Goal: Task Accomplishment & Management: Use online tool/utility

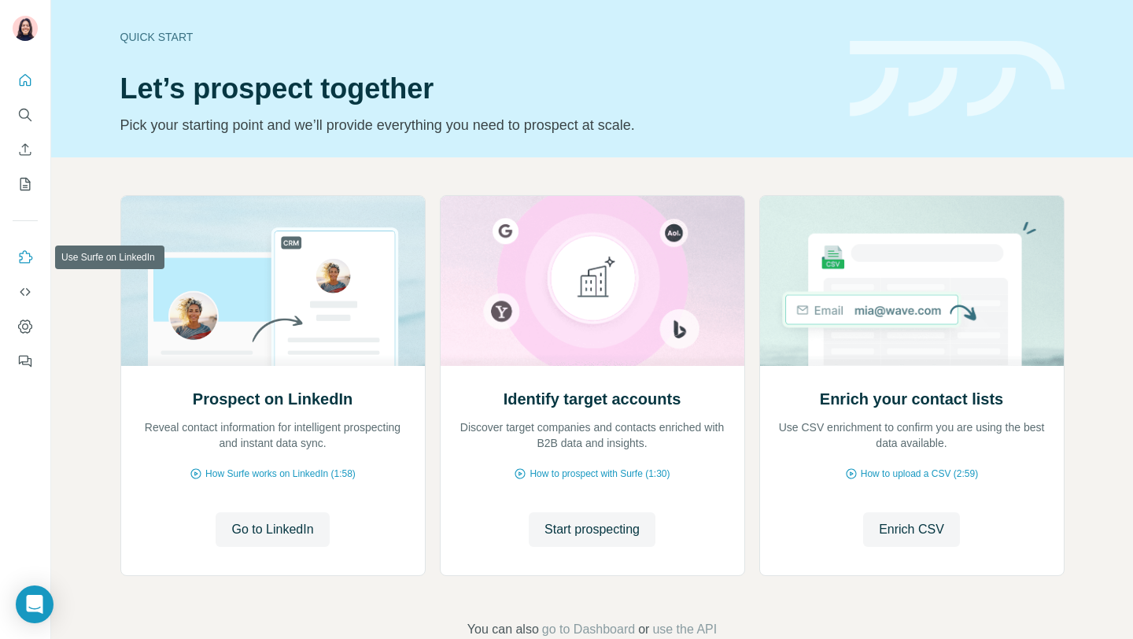
click at [28, 259] on icon "Use Surfe on LinkedIn" at bounding box center [25, 257] width 16 height 16
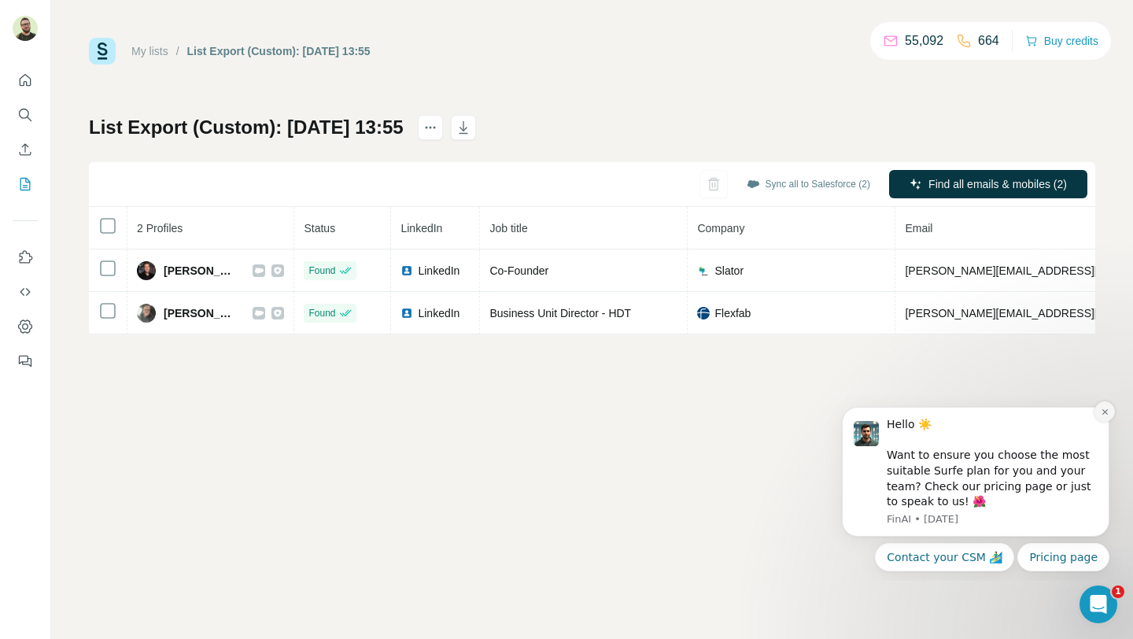
click at [1106, 411] on icon "Dismiss notification" at bounding box center [1104, 411] width 9 height 9
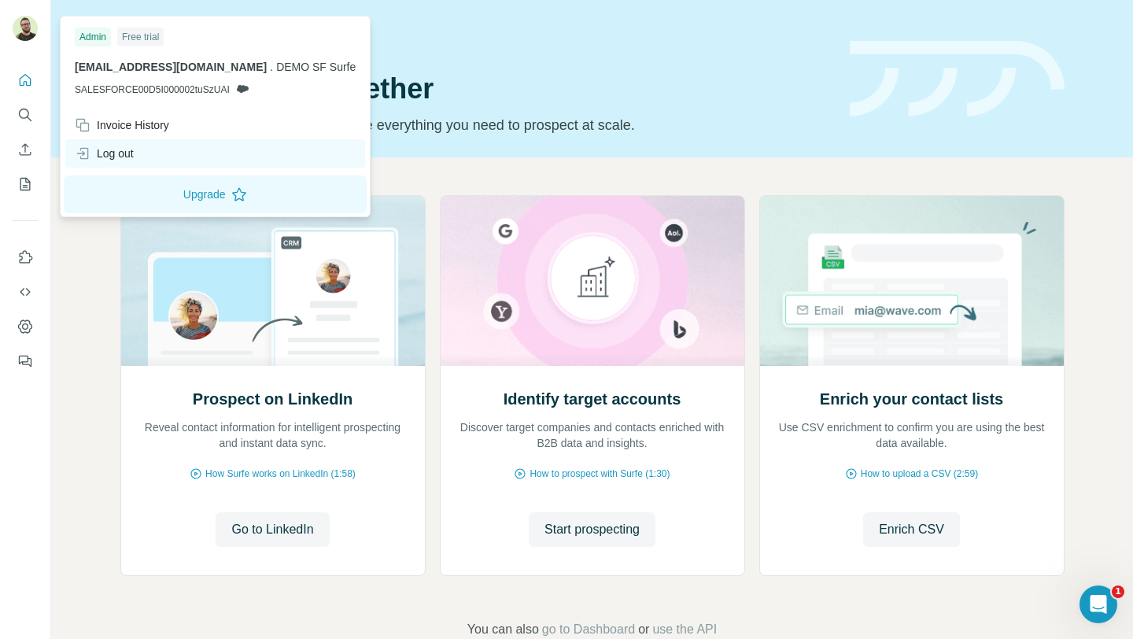
click at [90, 156] on div "Log out" at bounding box center [104, 154] width 59 height 16
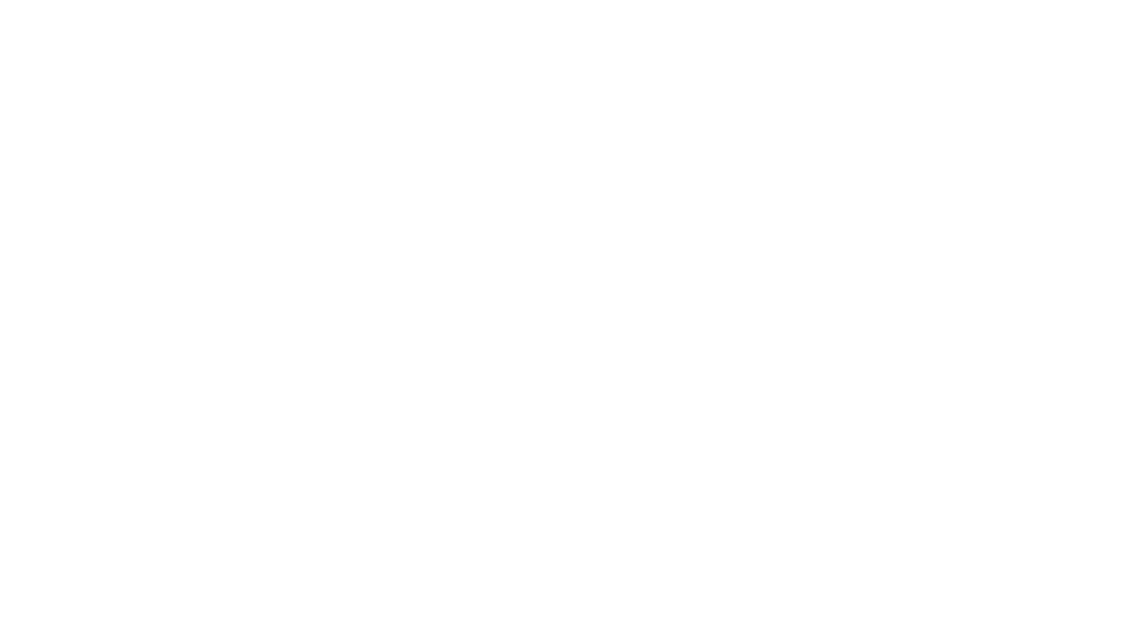
click at [90, 0] on html at bounding box center [566, 0] width 1133 height 0
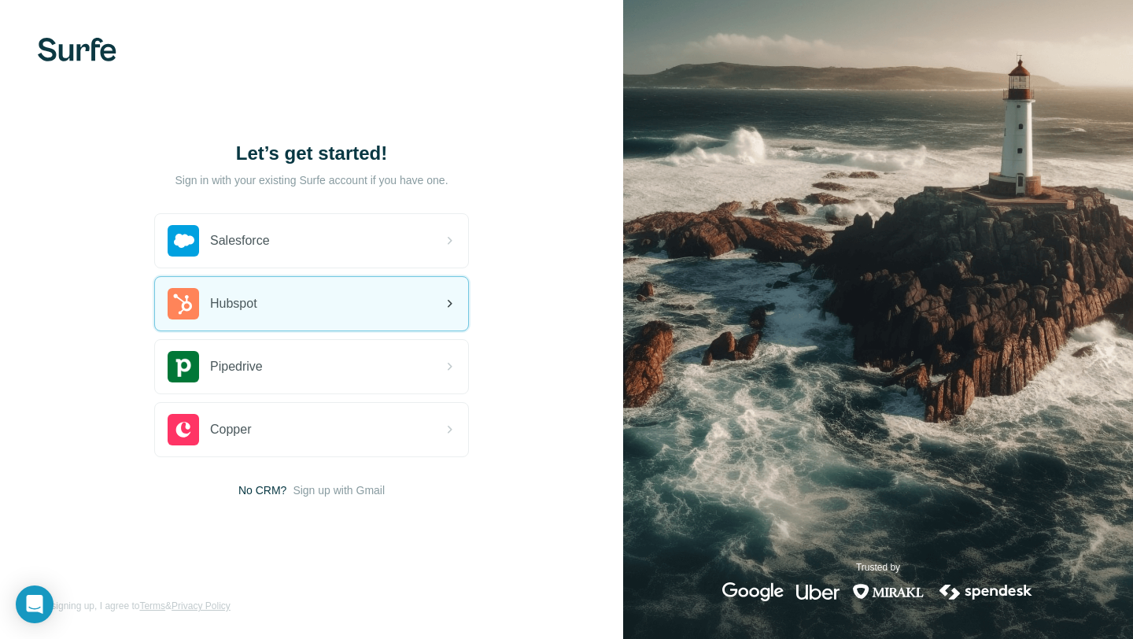
click at [341, 303] on div "Hubspot" at bounding box center [311, 303] width 313 height 53
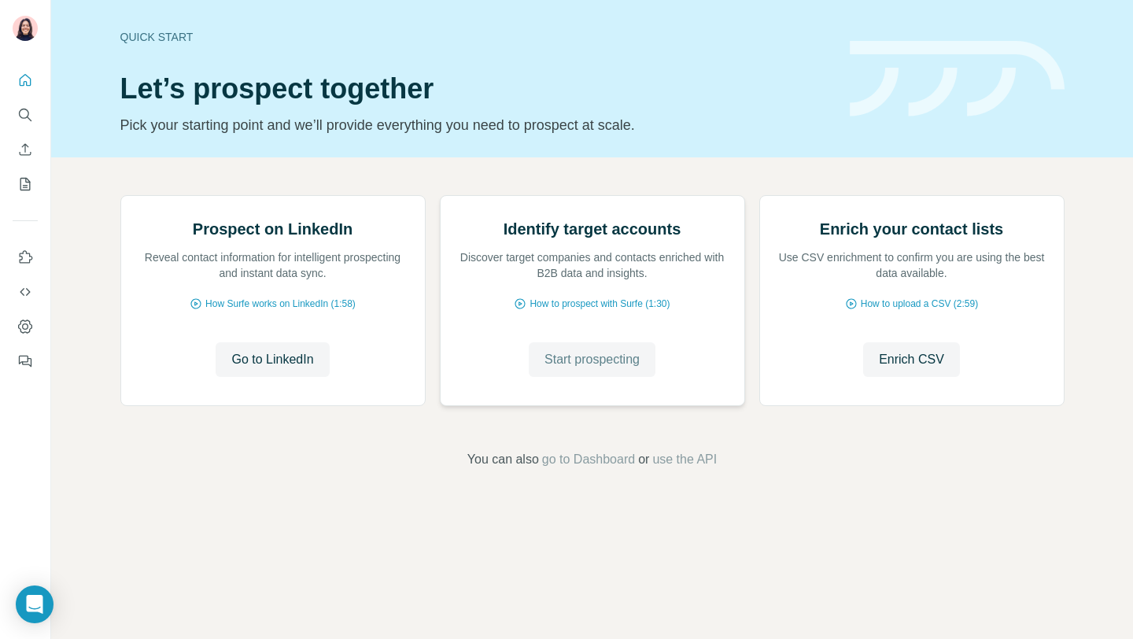
click at [620, 377] on button "Start prospecting" at bounding box center [592, 359] width 127 height 35
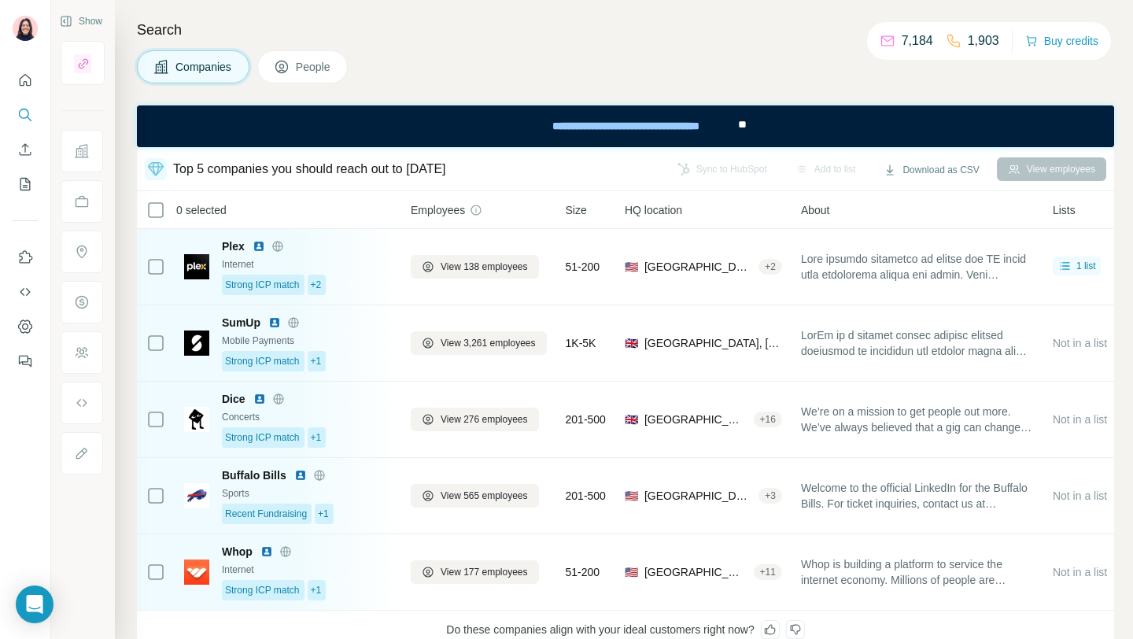
click at [331, 76] on button "People" at bounding box center [302, 66] width 91 height 33
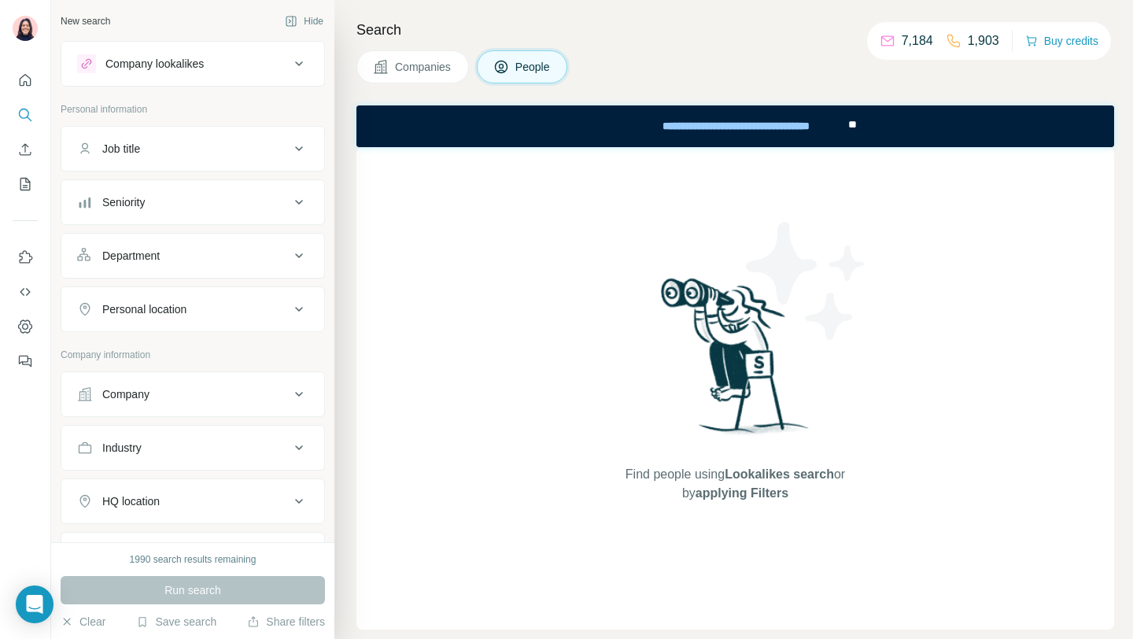
click at [368, 67] on button "Companies" at bounding box center [412, 66] width 112 height 33
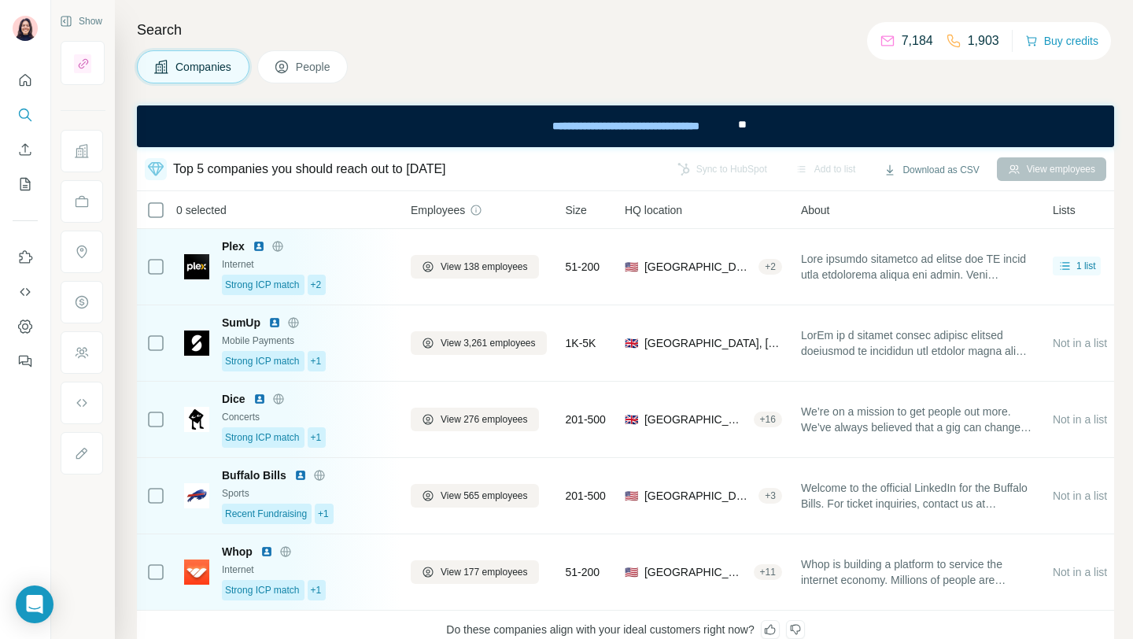
click at [304, 53] on button "People" at bounding box center [302, 66] width 91 height 33
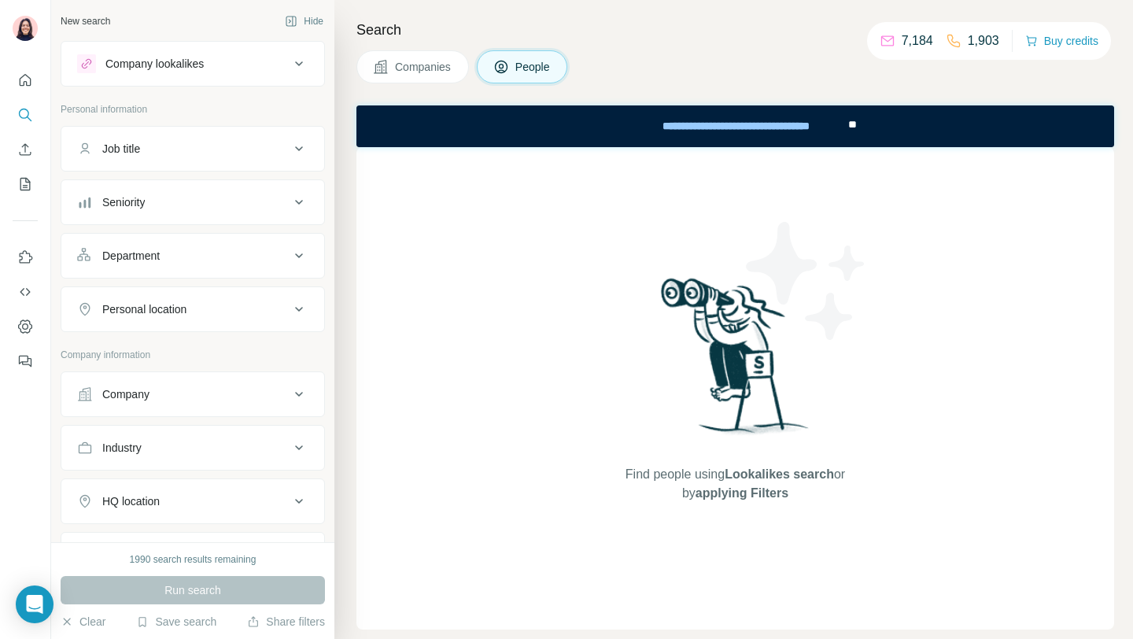
click at [168, 133] on button "Job title" at bounding box center [192, 149] width 263 height 38
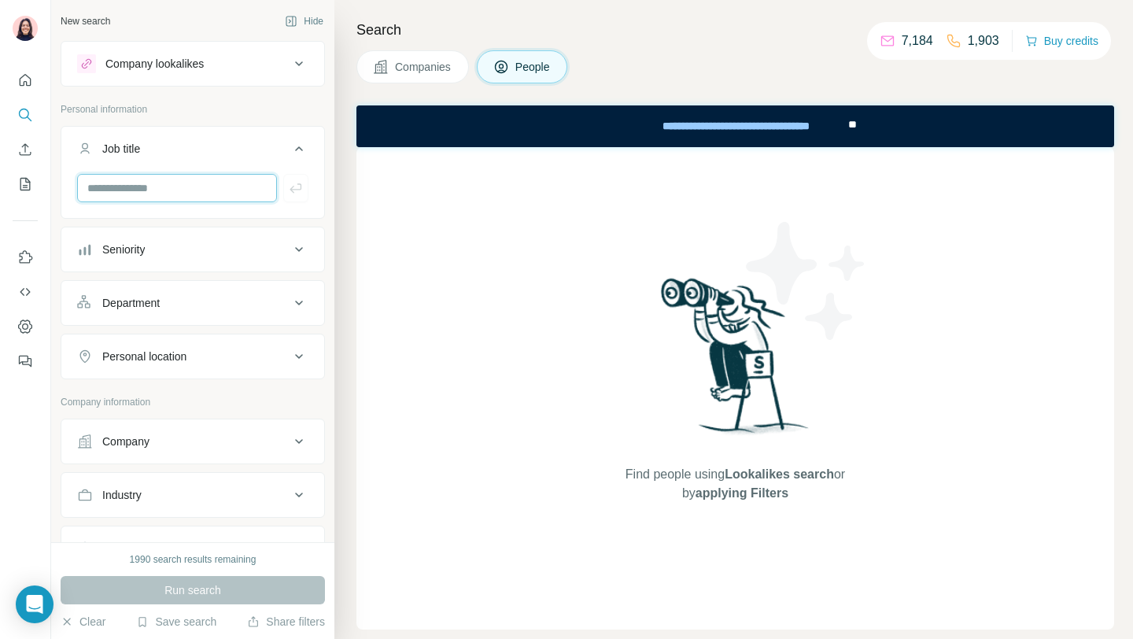
click at [168, 190] on input "text" at bounding box center [177, 188] width 200 height 28
type input "**********"
click at [196, 367] on button "Personal location" at bounding box center [192, 356] width 263 height 38
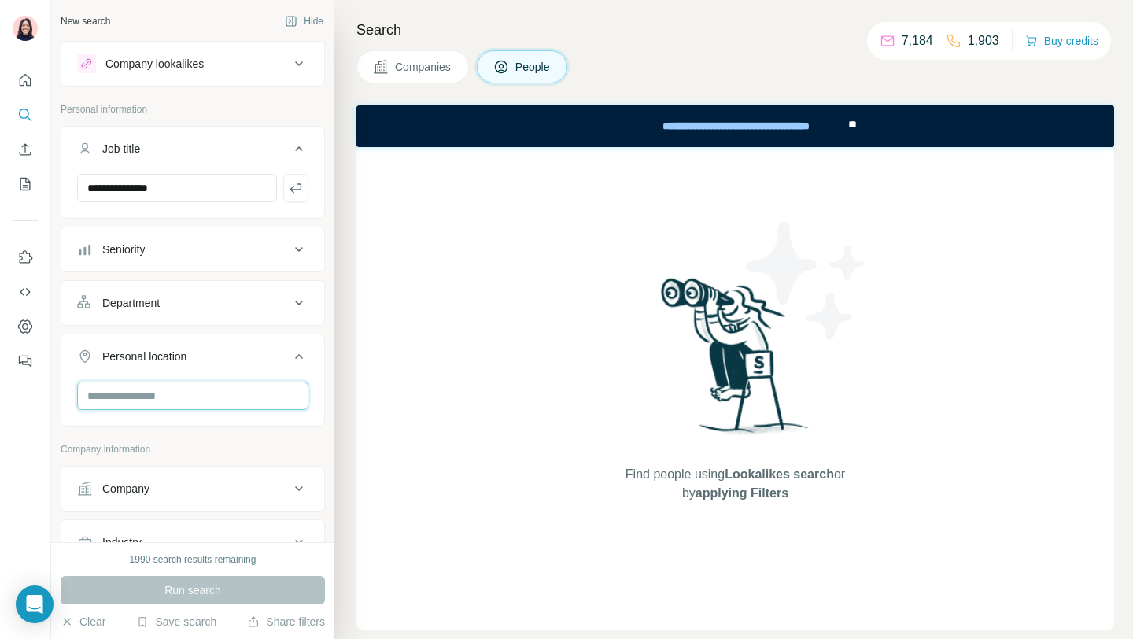
click at [181, 404] on input "text" at bounding box center [192, 395] width 231 height 28
type input "***"
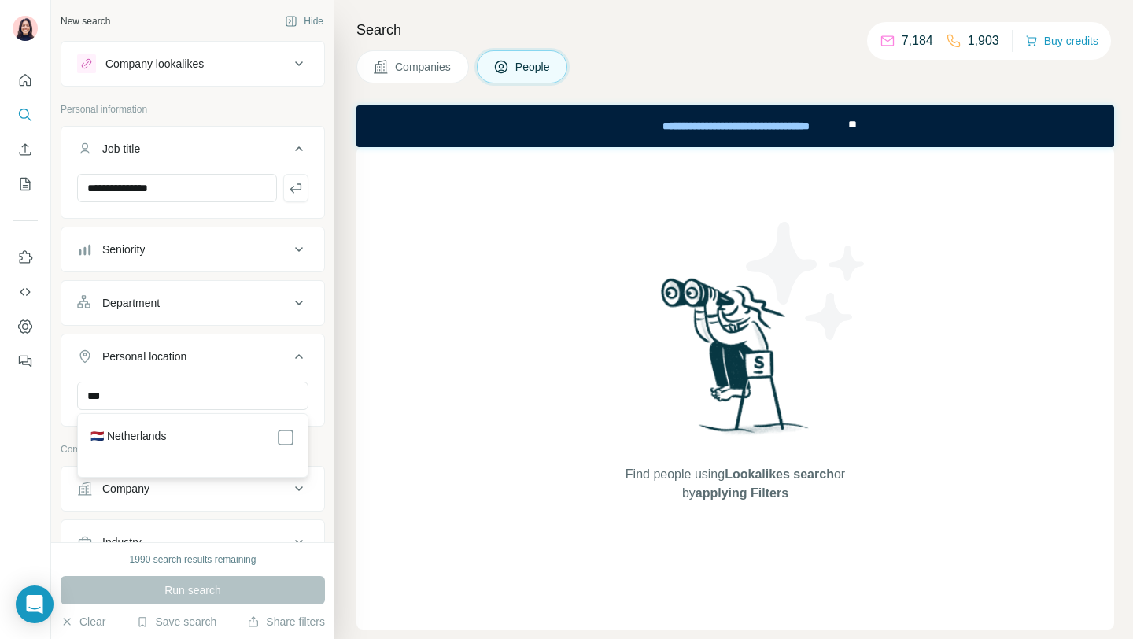
click at [136, 438] on label "🇳🇱 Netherlands" at bounding box center [128, 437] width 76 height 19
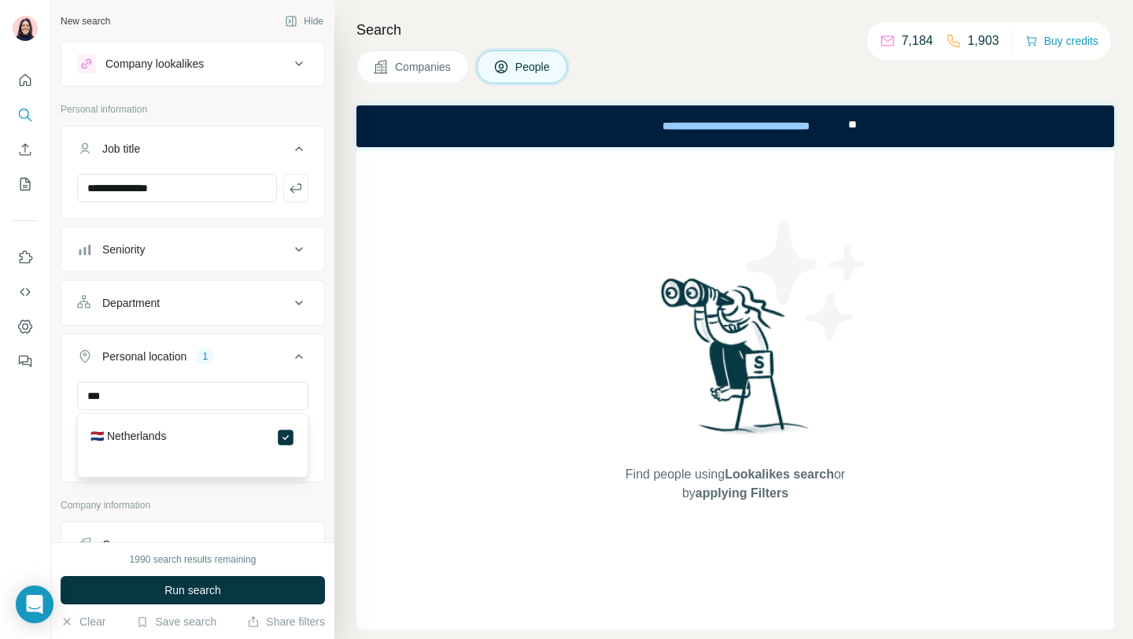
click at [241, 513] on div "Company information" at bounding box center [193, 510] width 264 height 24
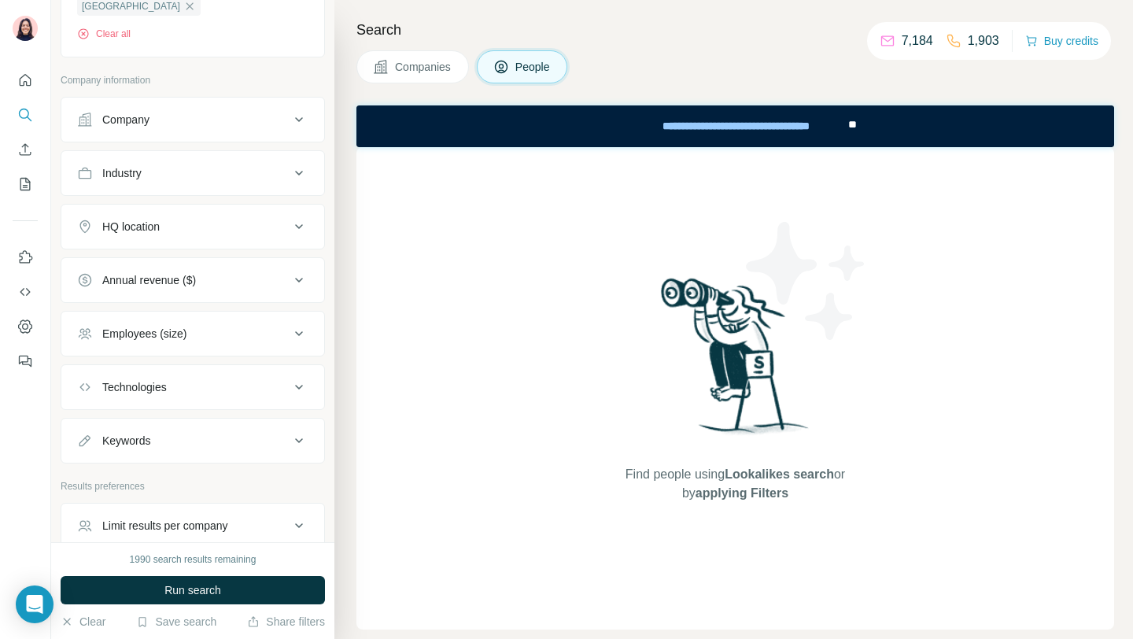
scroll to position [453, 0]
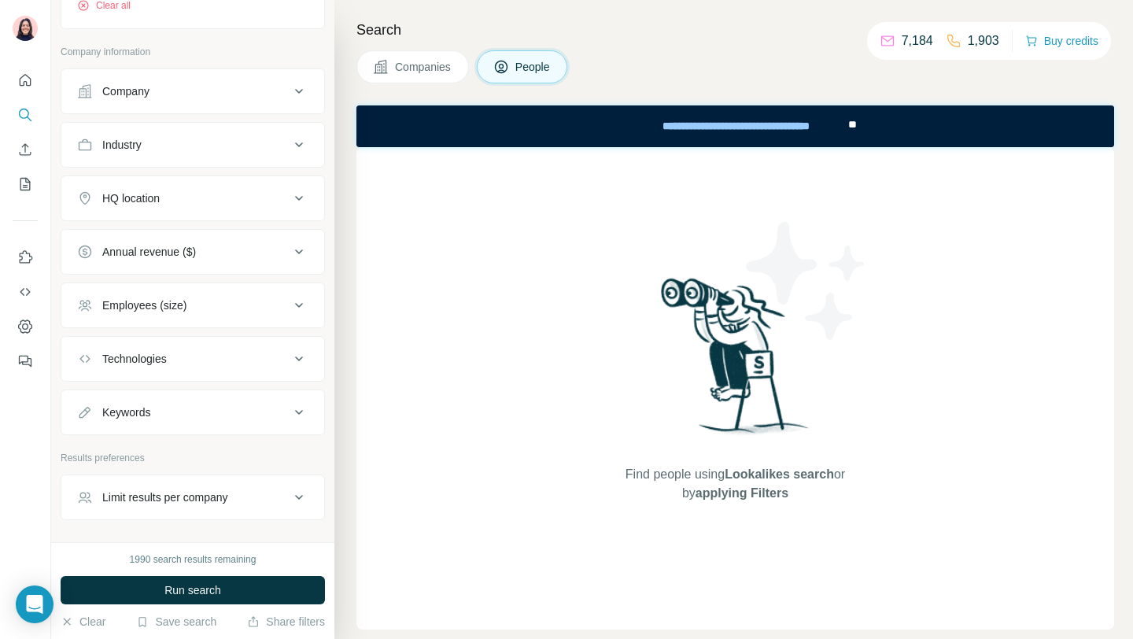
click at [186, 314] on button "Employees (size)" at bounding box center [192, 305] width 263 height 38
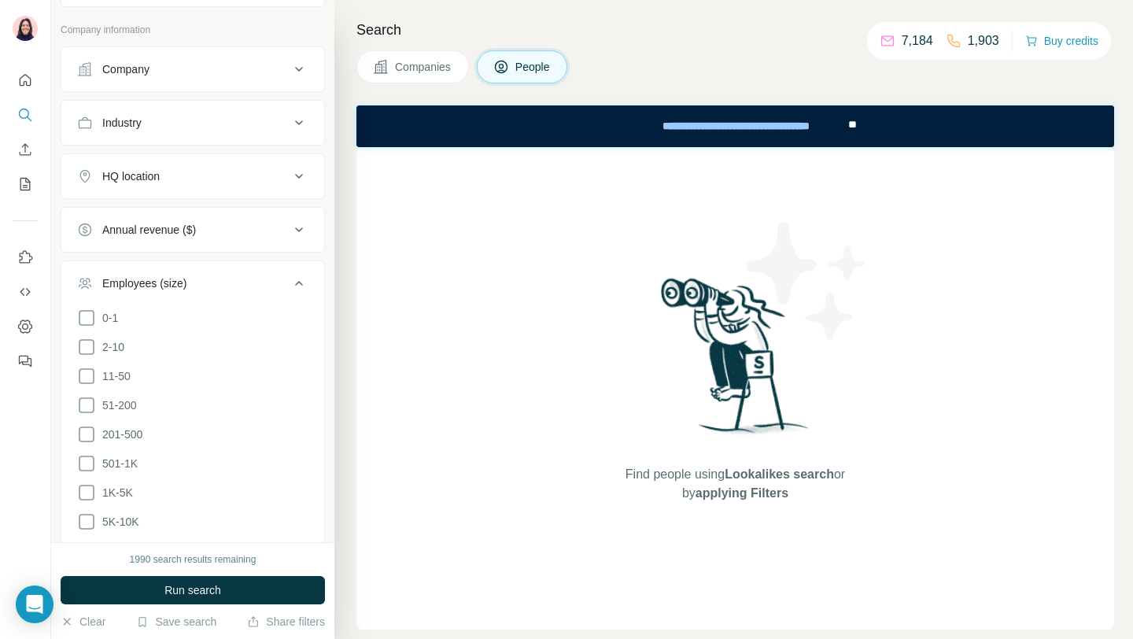
scroll to position [485, 0]
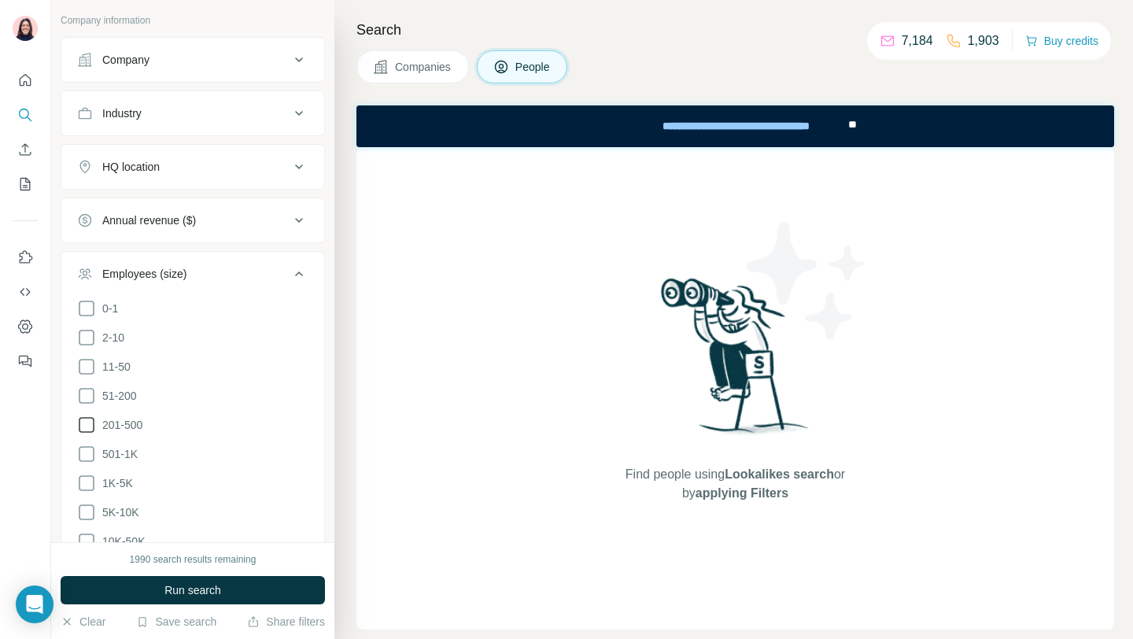
click at [85, 415] on icon at bounding box center [86, 424] width 19 height 19
click at [85, 439] on ul "0-1 2-10 11-50 51-200 201-500 501-1K 1K-5K 5K-10K 10K-50K 50K-100K 100K-500K 50…" at bounding box center [192, 469] width 231 height 340
click at [84, 455] on icon at bounding box center [86, 453] width 19 height 19
click at [101, 578] on button "Run search" at bounding box center [193, 590] width 264 height 28
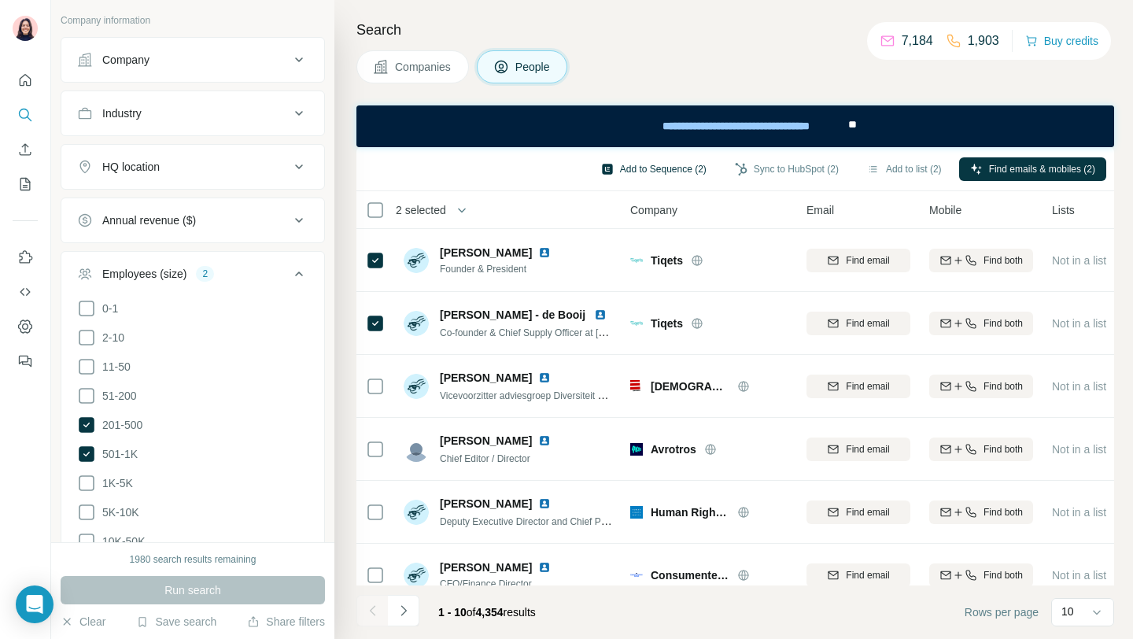
click at [601, 170] on icon "button" at bounding box center [607, 169] width 13 height 13
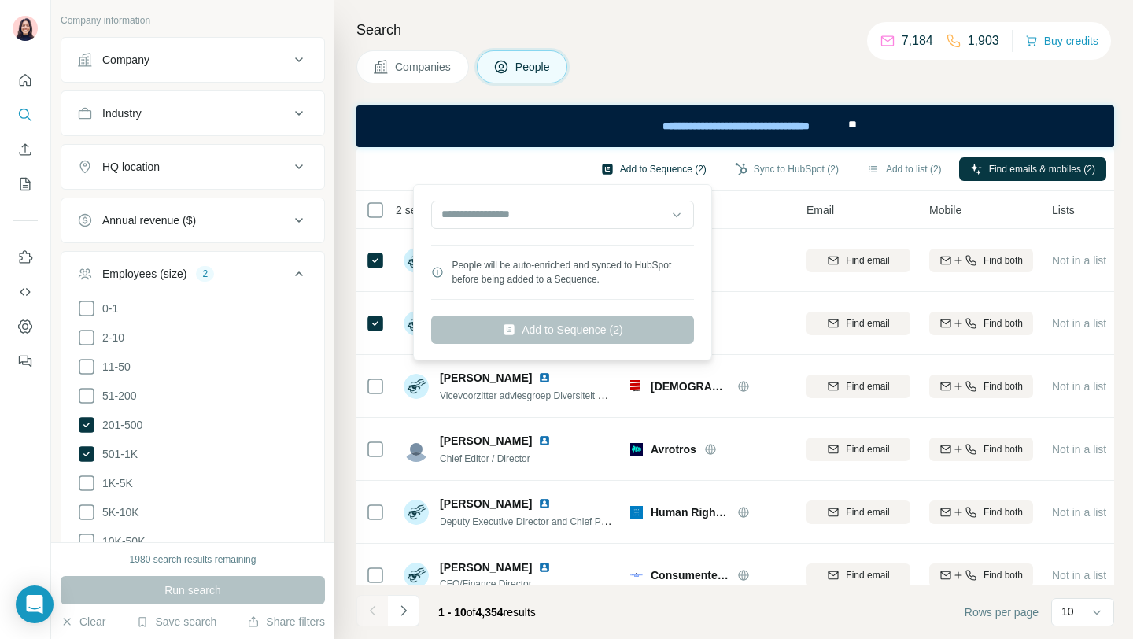
click at [667, 168] on button "Add to Sequence (2)" at bounding box center [653, 169] width 127 height 24
click at [587, 219] on input "text" at bounding box center [562, 215] width 263 height 28
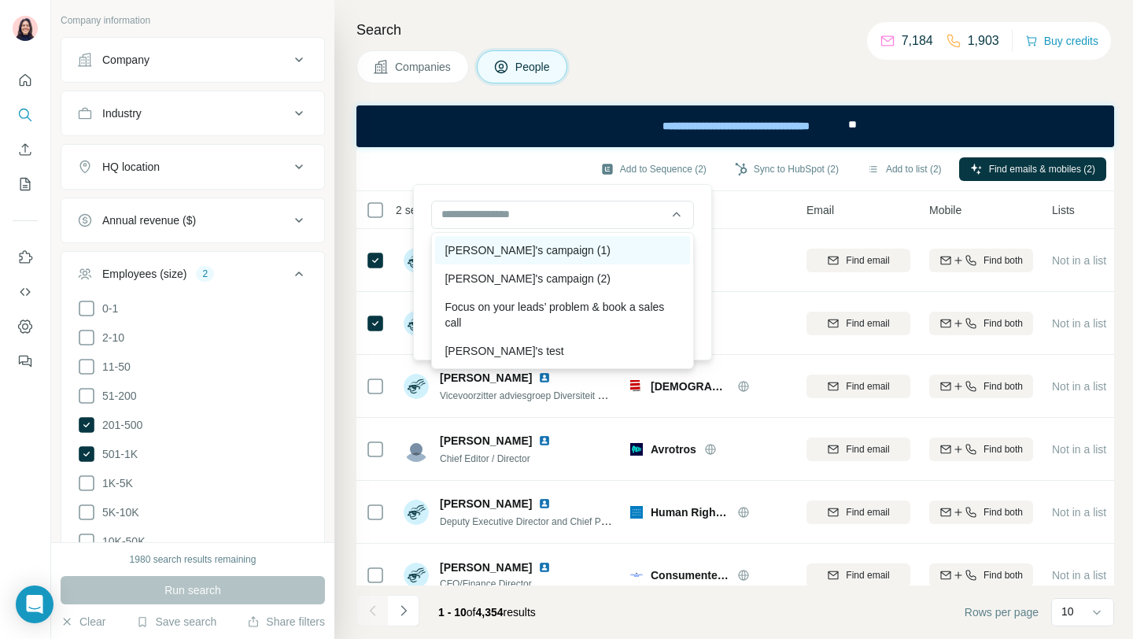
click at [572, 256] on div "David's campaign (1)" at bounding box center [562, 250] width 255 height 28
type input "**********"
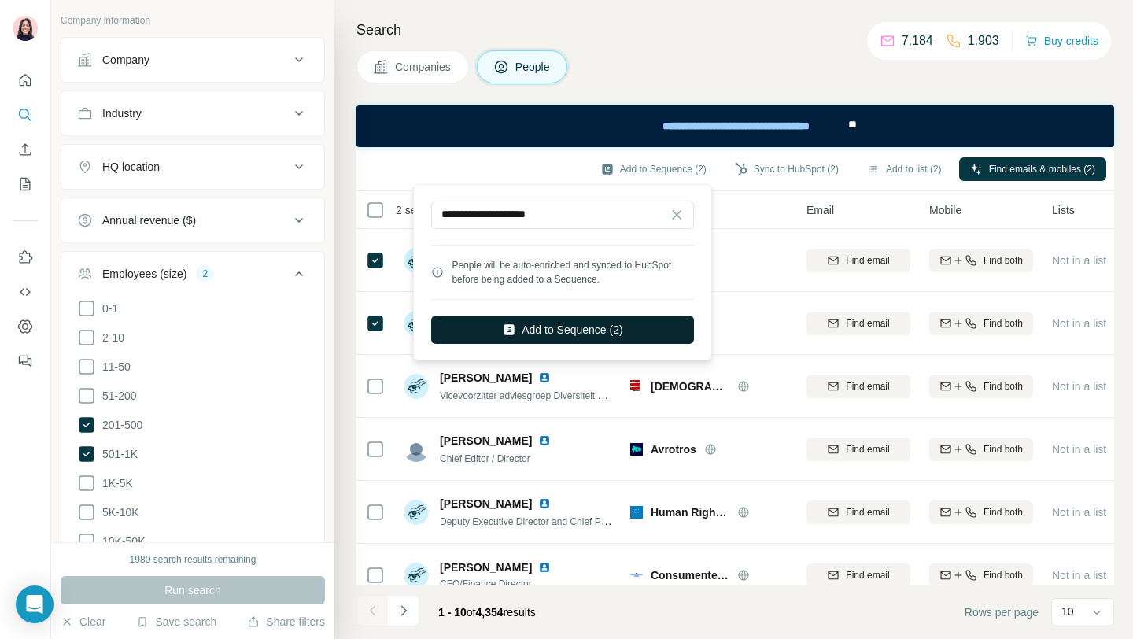
click at [584, 325] on button "Add to Sequence (2)" at bounding box center [562, 329] width 263 height 28
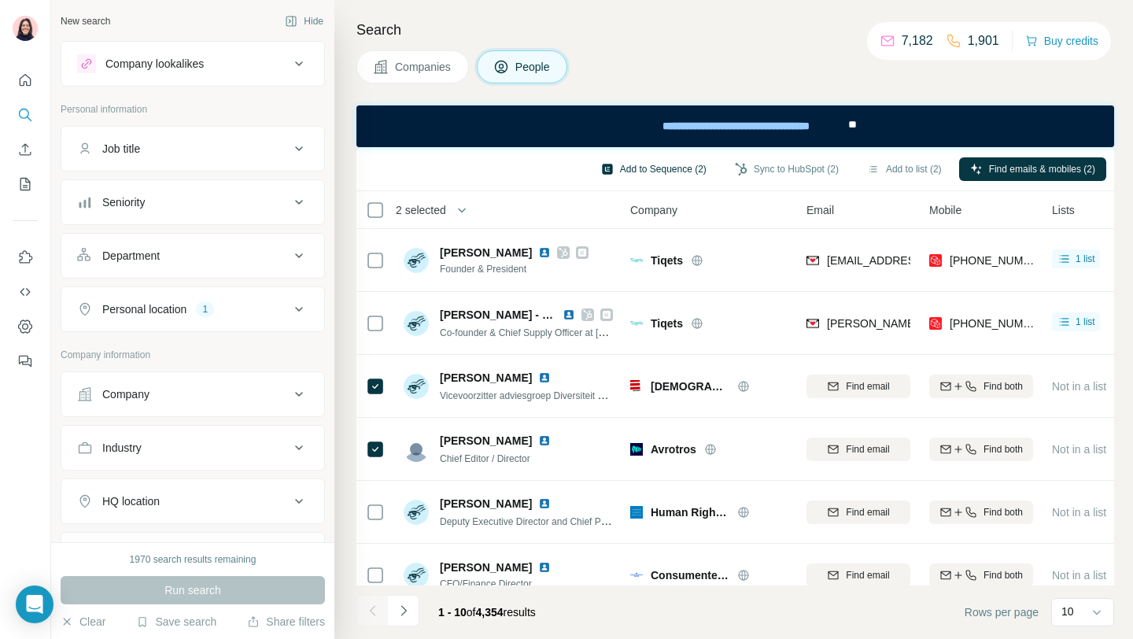
click at [659, 163] on button "Add to Sequence (2)" at bounding box center [653, 169] width 127 height 24
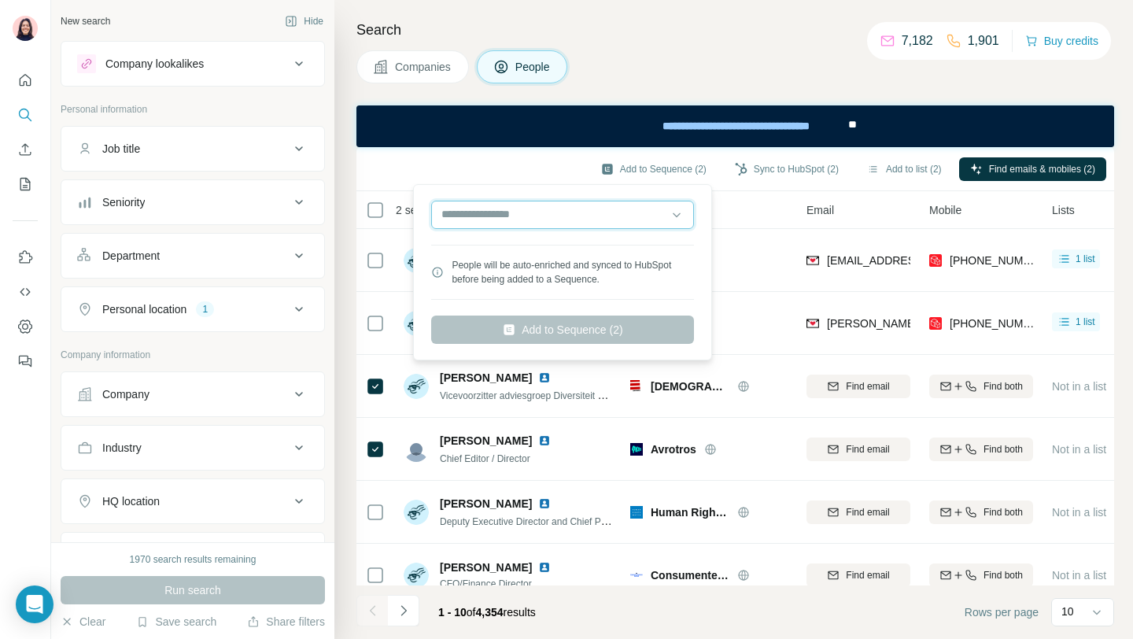
click at [604, 205] on input "text" at bounding box center [562, 215] width 263 height 28
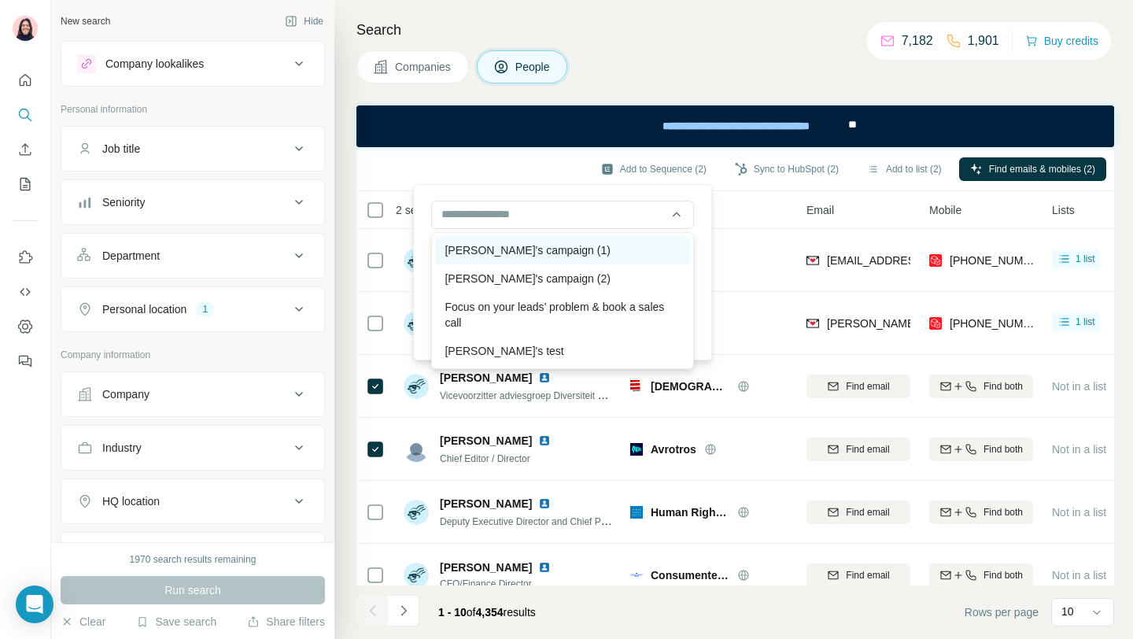
click at [580, 250] on div "David's campaign (1)" at bounding box center [562, 250] width 255 height 28
type input "**********"
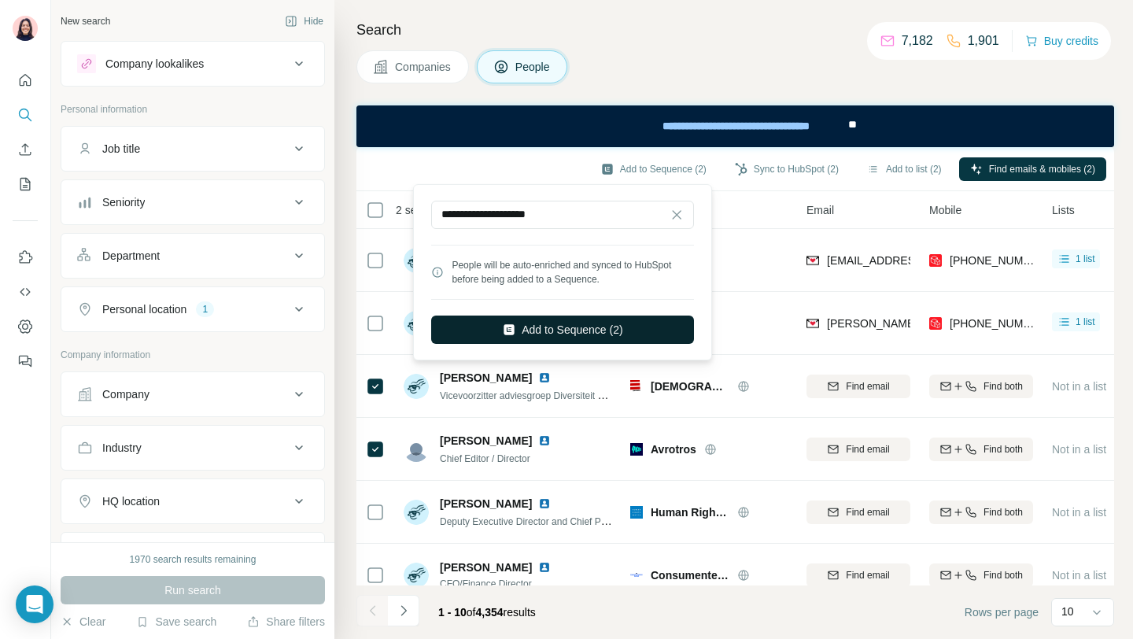
click at [576, 338] on button "Add to Sequence (2)" at bounding box center [562, 329] width 263 height 28
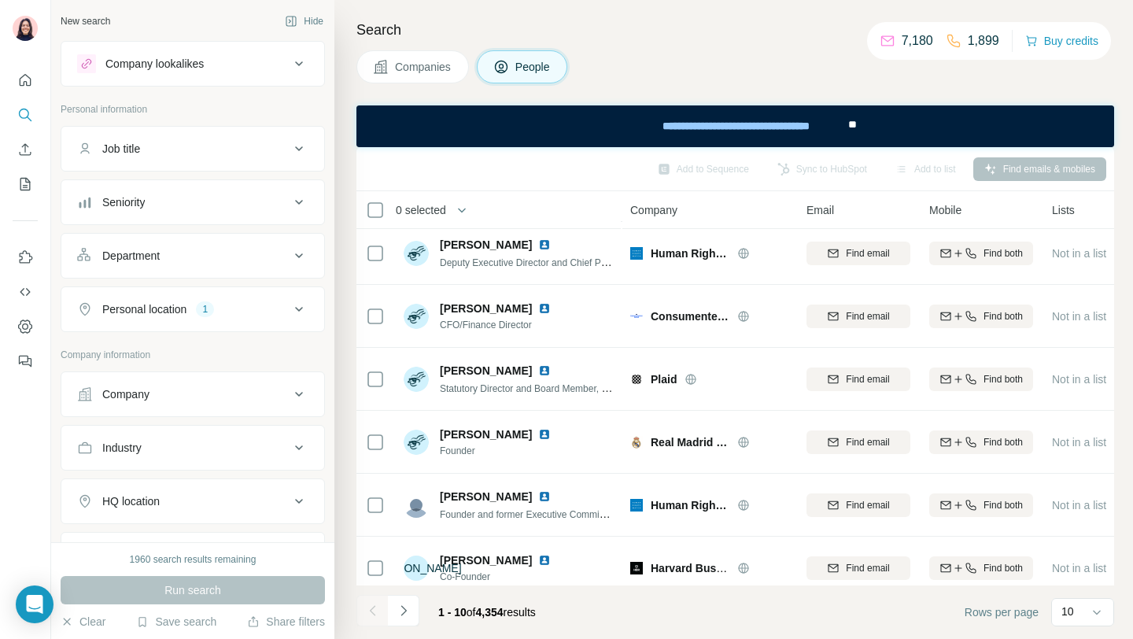
scroll to position [273, 0]
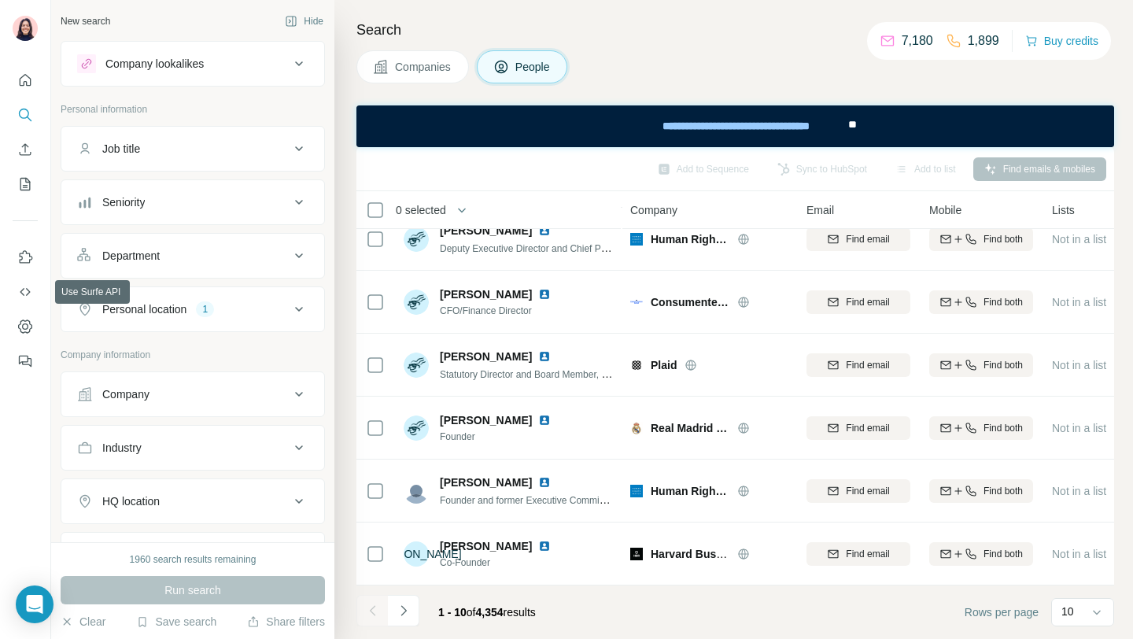
click at [28, 326] on icon "Dashboard" at bounding box center [25, 327] width 16 height 16
click at [27, 328] on icon "Dashboard" at bounding box center [25, 326] width 6 height 6
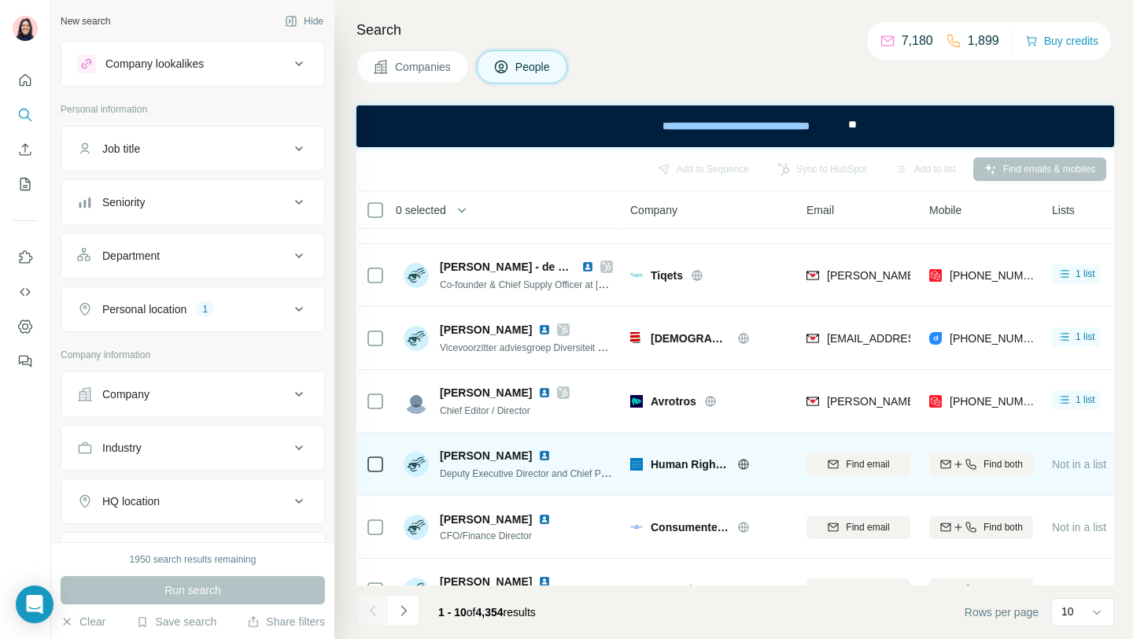
scroll to position [169, 0]
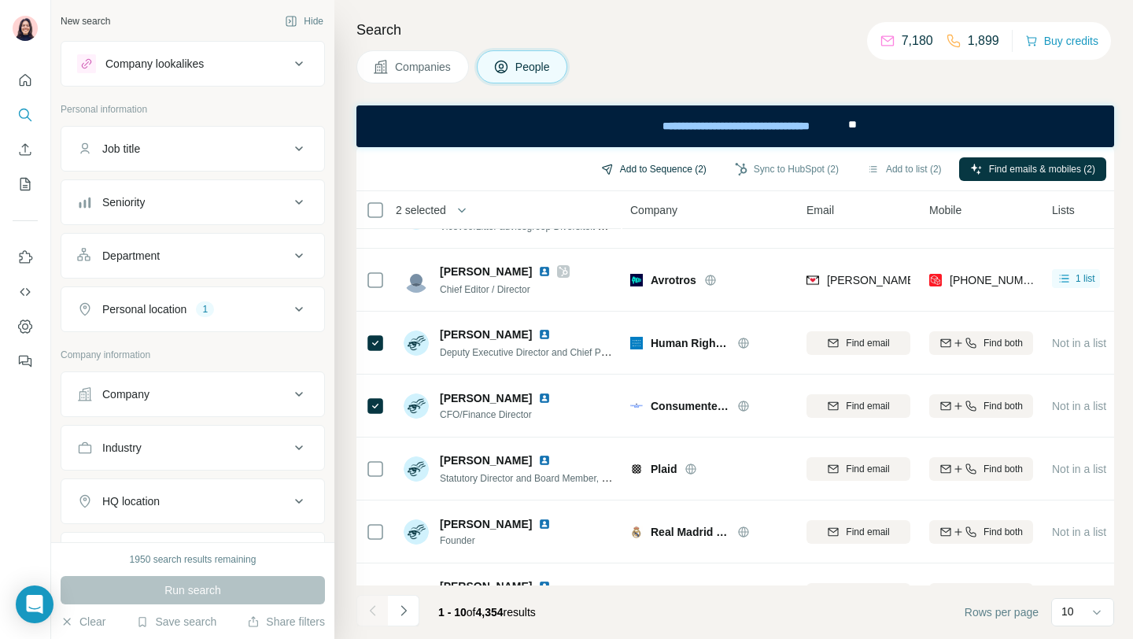
click at [660, 162] on button "Add to Sequence (2)" at bounding box center [653, 169] width 127 height 24
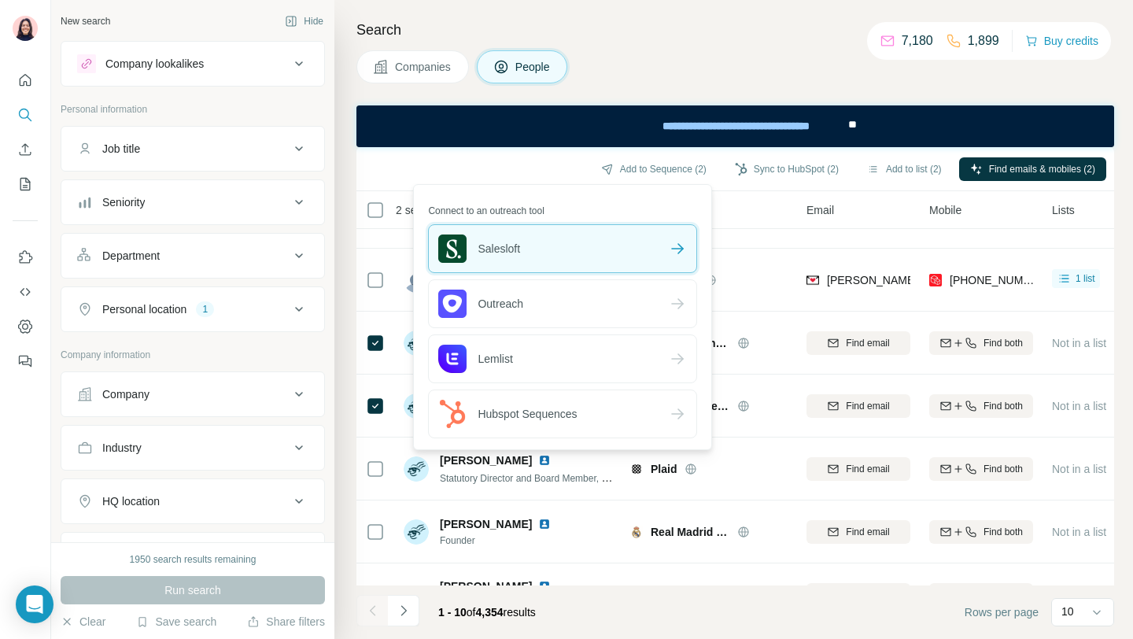
click at [606, 256] on div "Salesloft" at bounding box center [562, 248] width 267 height 47
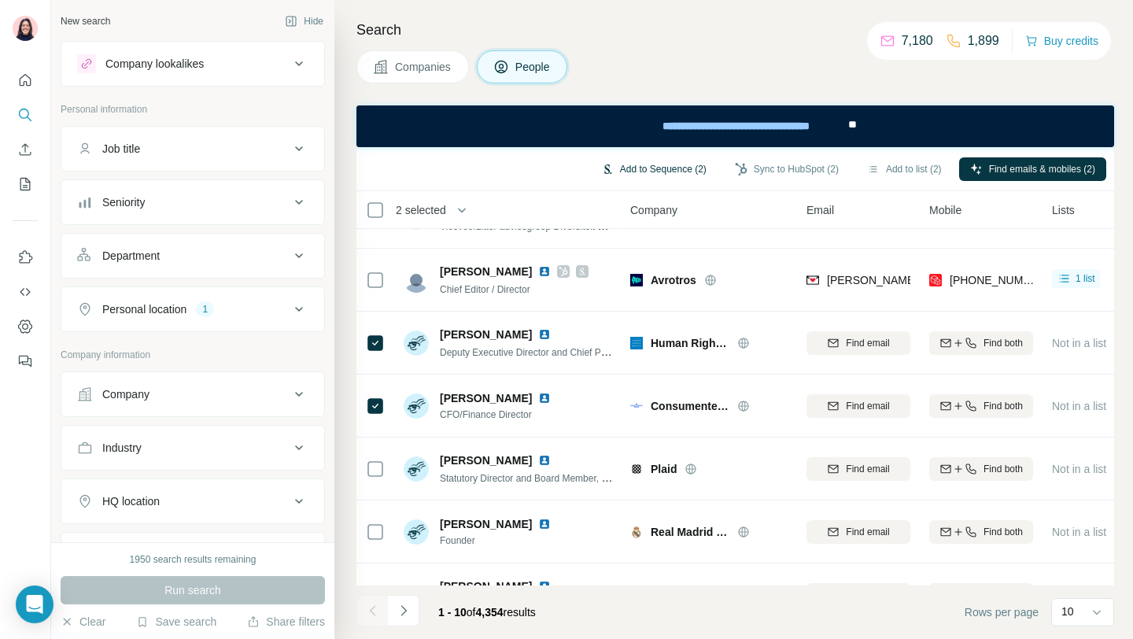
click at [636, 164] on button "Add to Sequence (2)" at bounding box center [653, 169] width 127 height 24
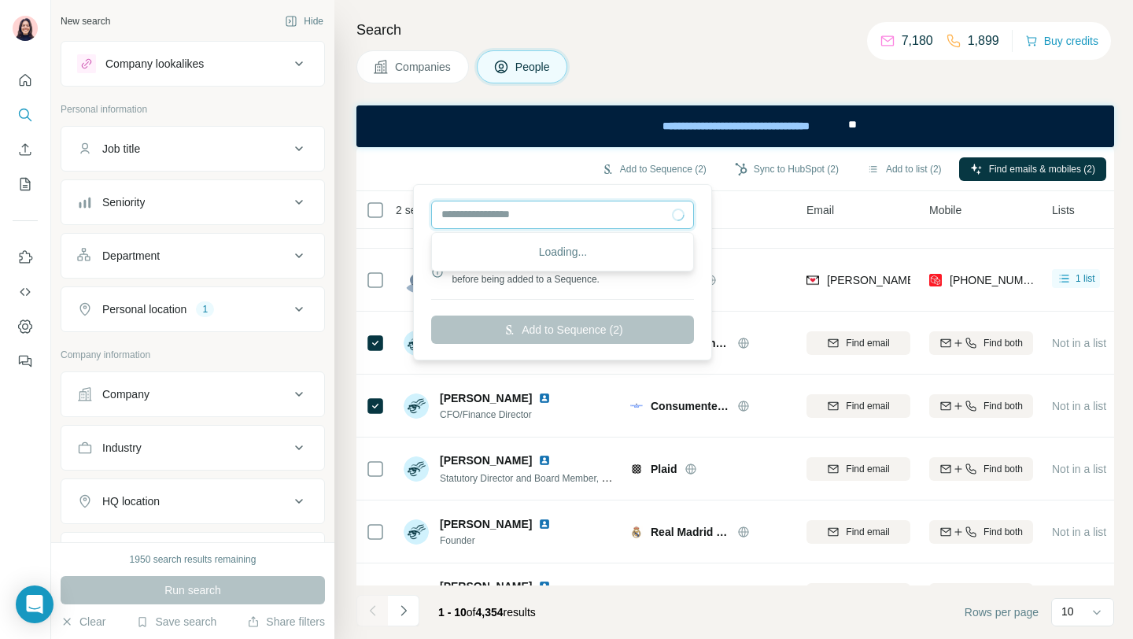
click at [600, 212] on input "text" at bounding box center [562, 215] width 263 height 28
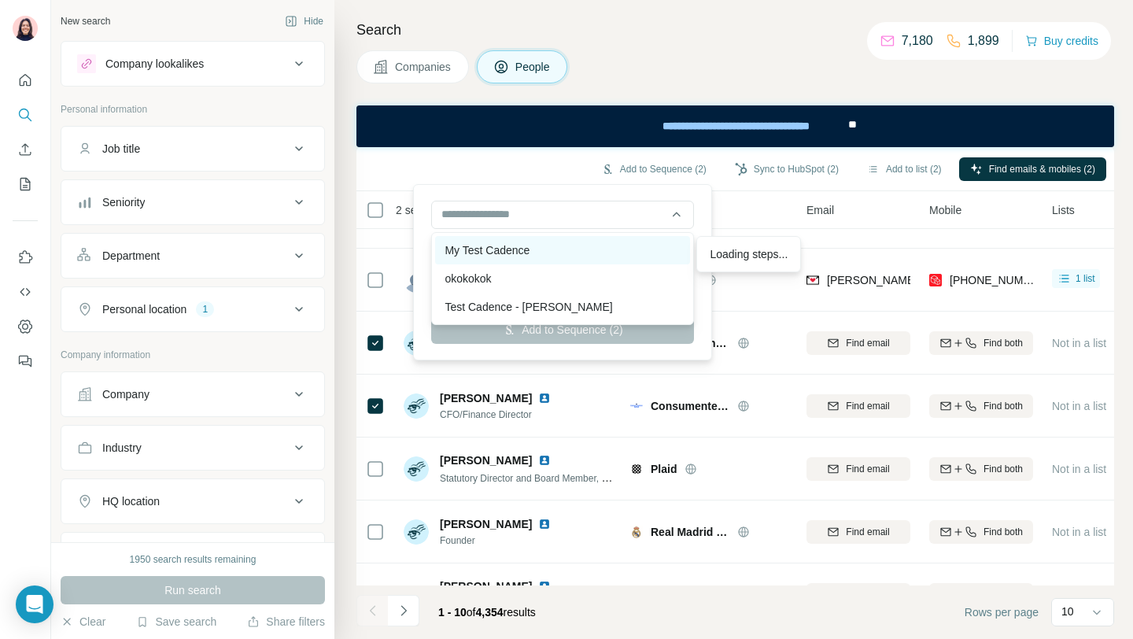
click at [578, 236] on div "My Test Cadence" at bounding box center [562, 250] width 255 height 28
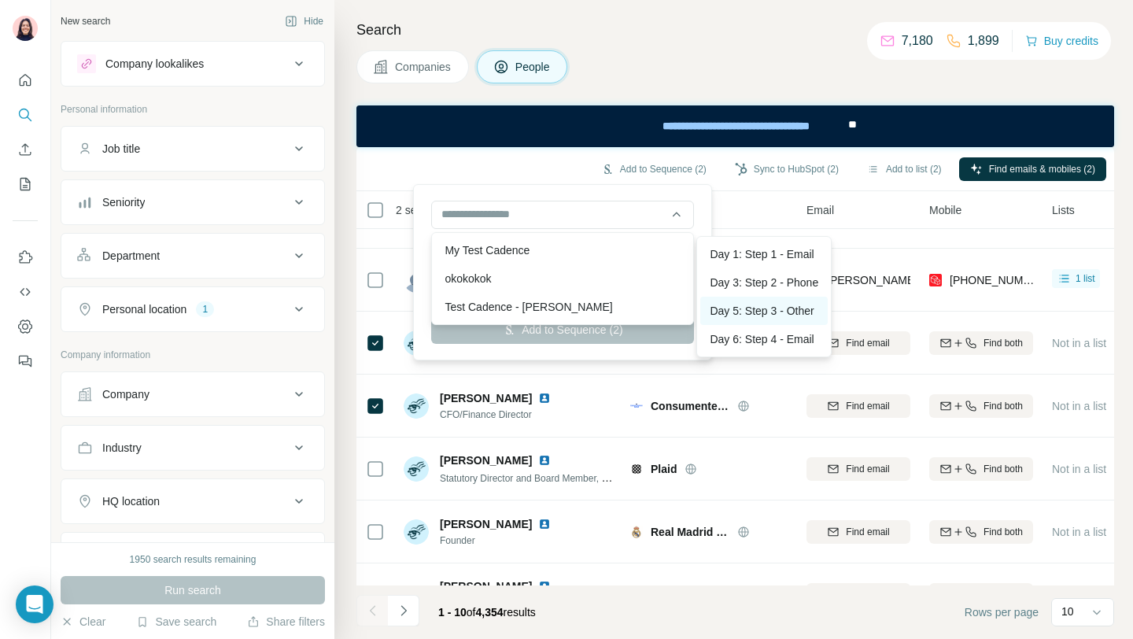
click at [748, 311] on div "Day 5: Step 3 - Other" at bounding box center [763, 311] width 127 height 28
type input "**********"
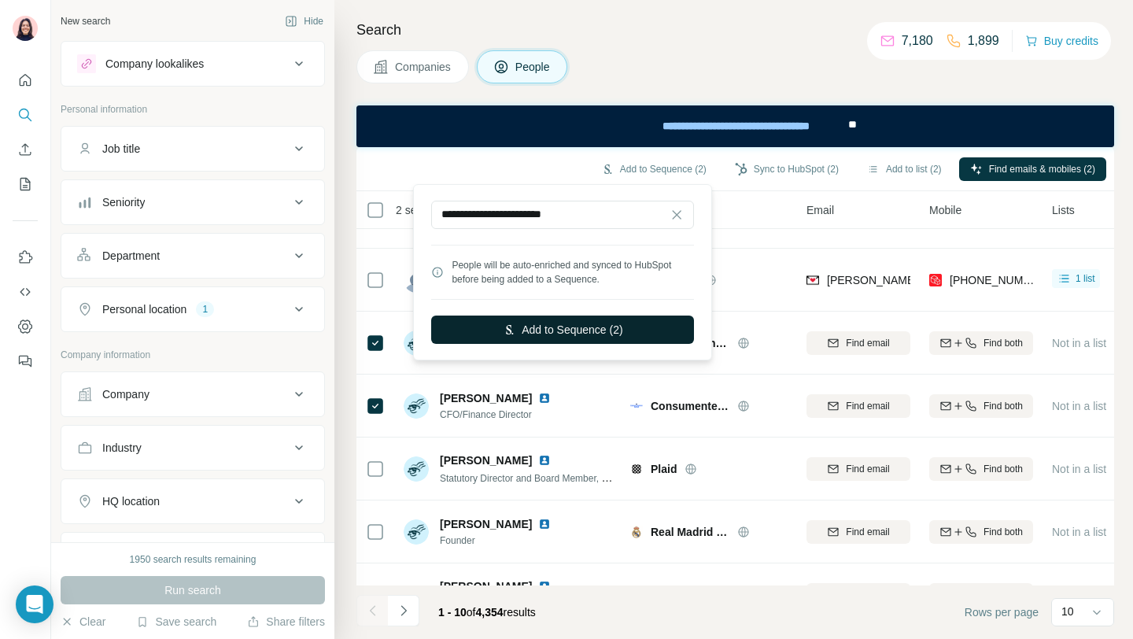
click at [584, 329] on button "Add to Sequence (2)" at bounding box center [562, 329] width 263 height 28
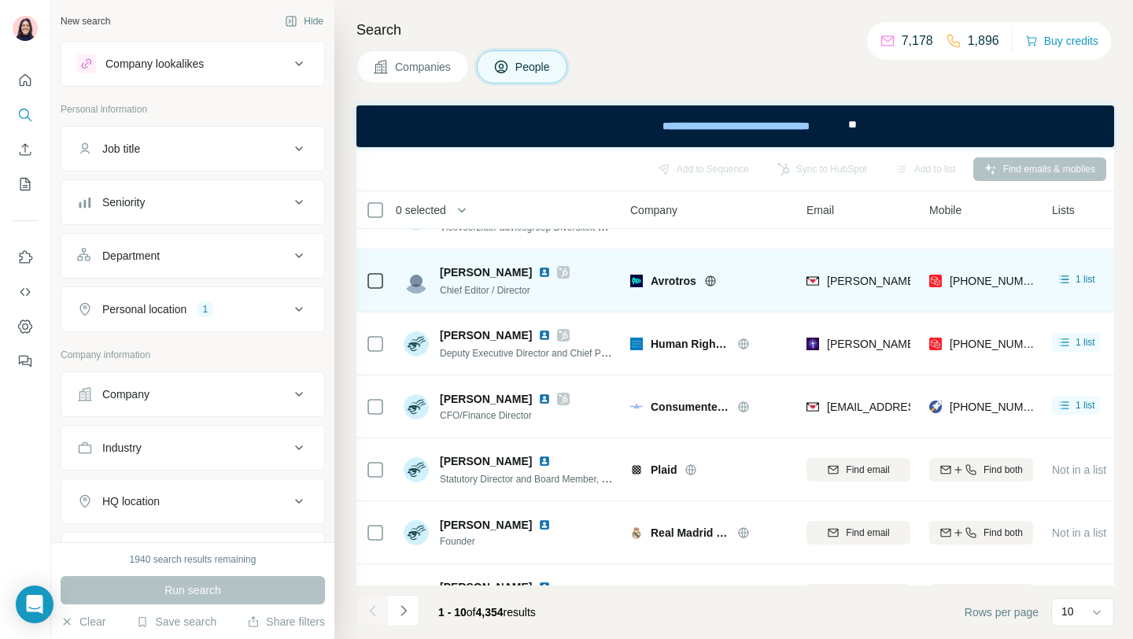
scroll to position [273, 0]
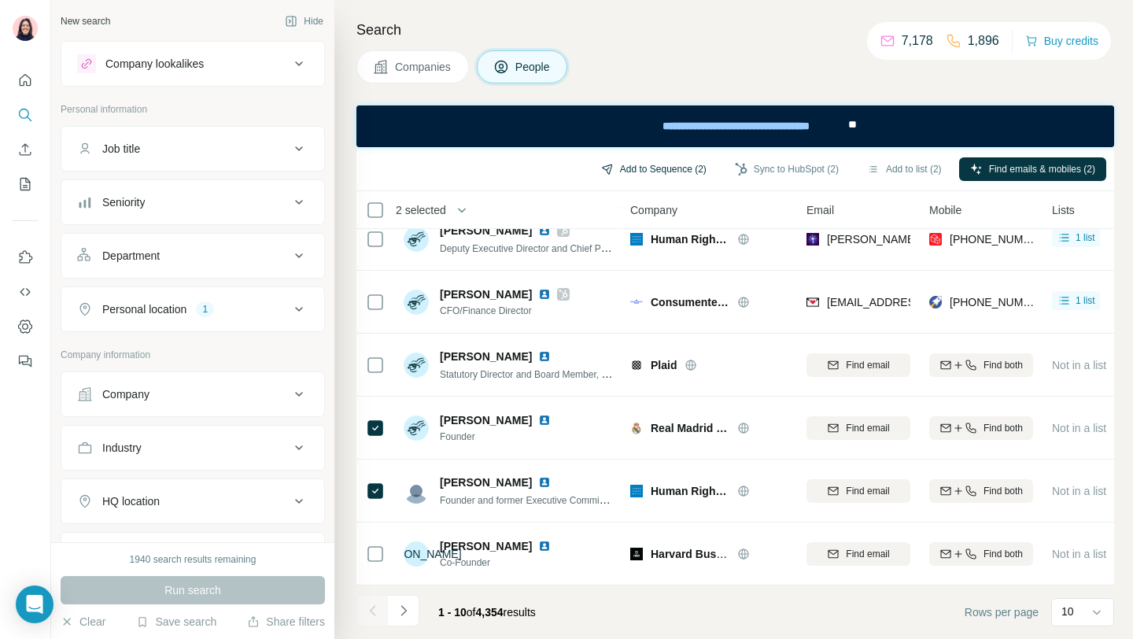
click at [627, 165] on button "Add to Sequence (2)" at bounding box center [653, 169] width 127 height 24
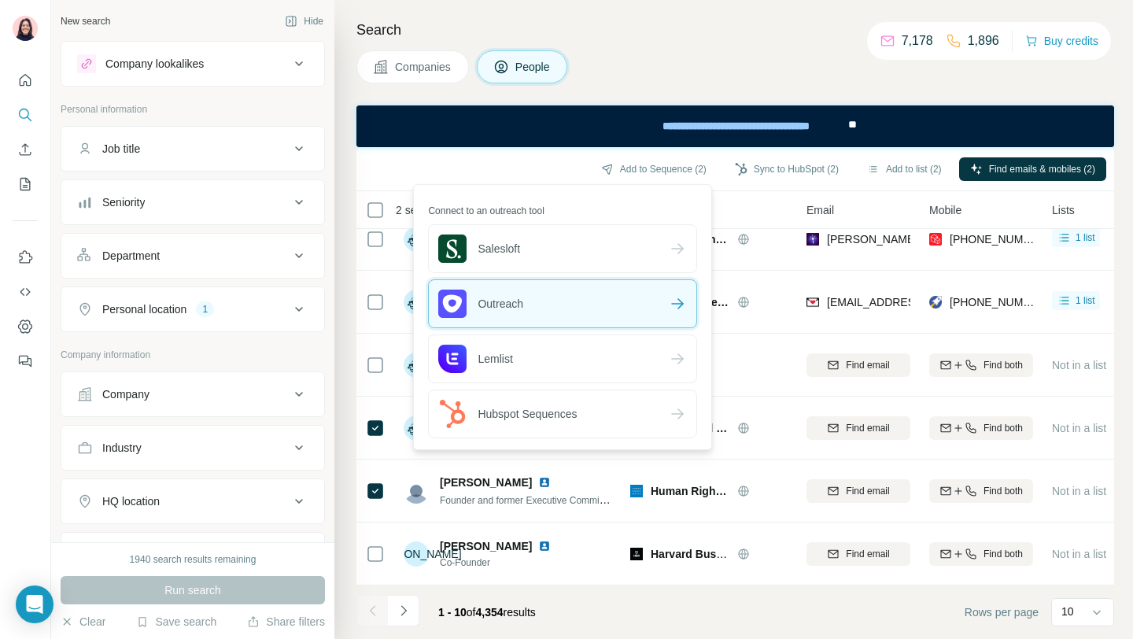
click at [526, 302] on div "Outreach" at bounding box center [562, 303] width 267 height 47
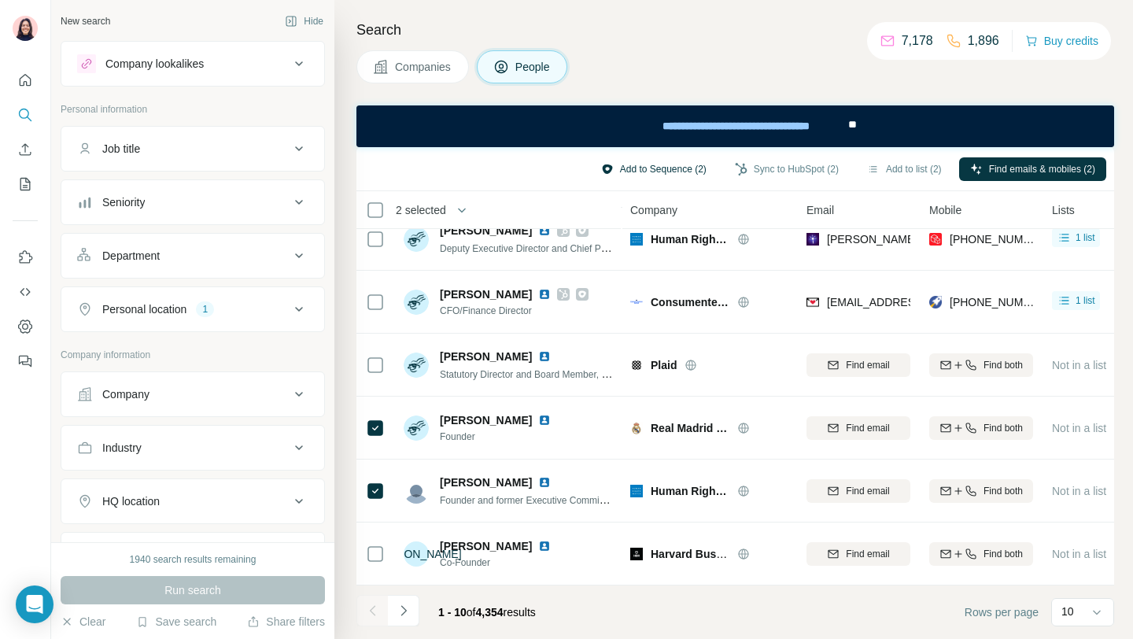
click at [678, 163] on button "Add to Sequence (2)" at bounding box center [653, 169] width 127 height 24
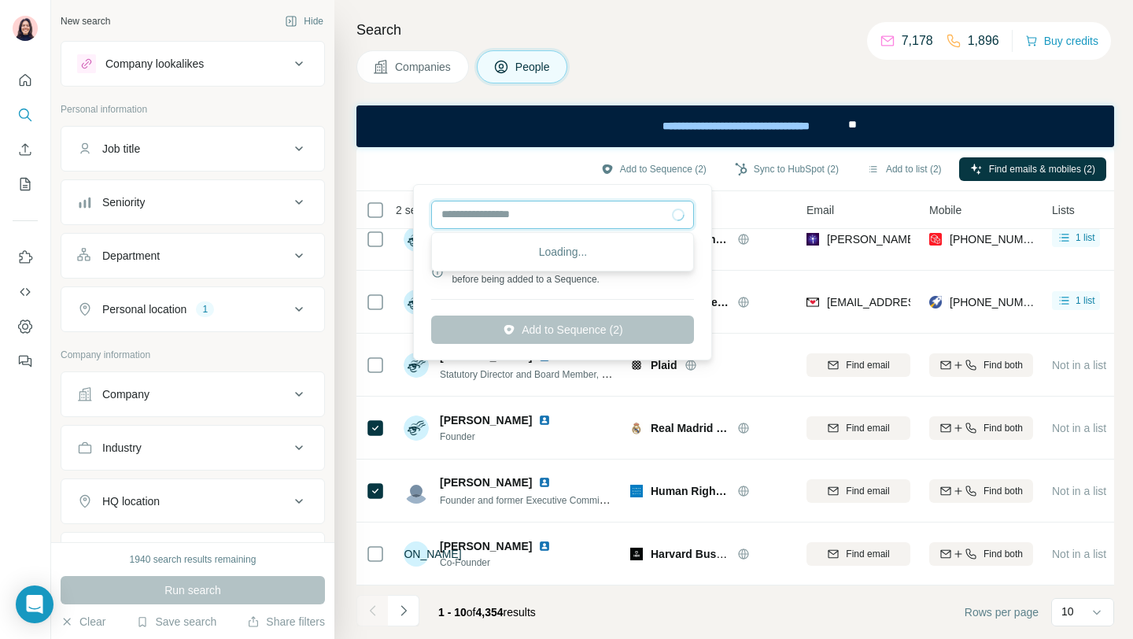
click at [642, 212] on input "text" at bounding box center [562, 215] width 263 height 28
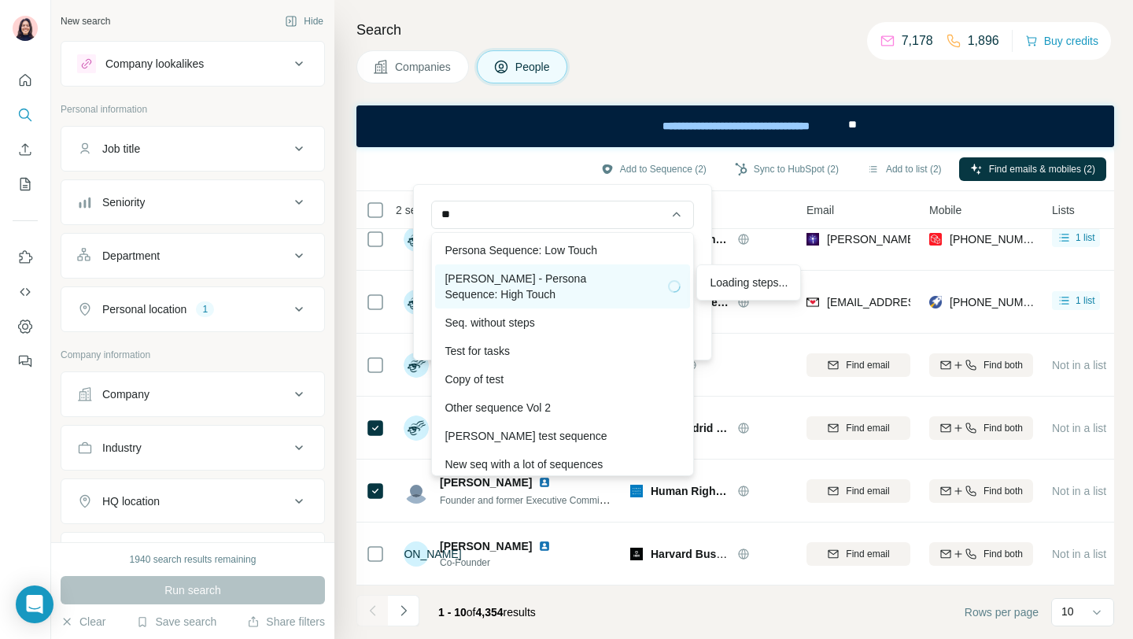
click at [492, 282] on div "Peter - Persona Sequence: High Touch" at bounding box center [562, 286] width 236 height 31
type input "**********"
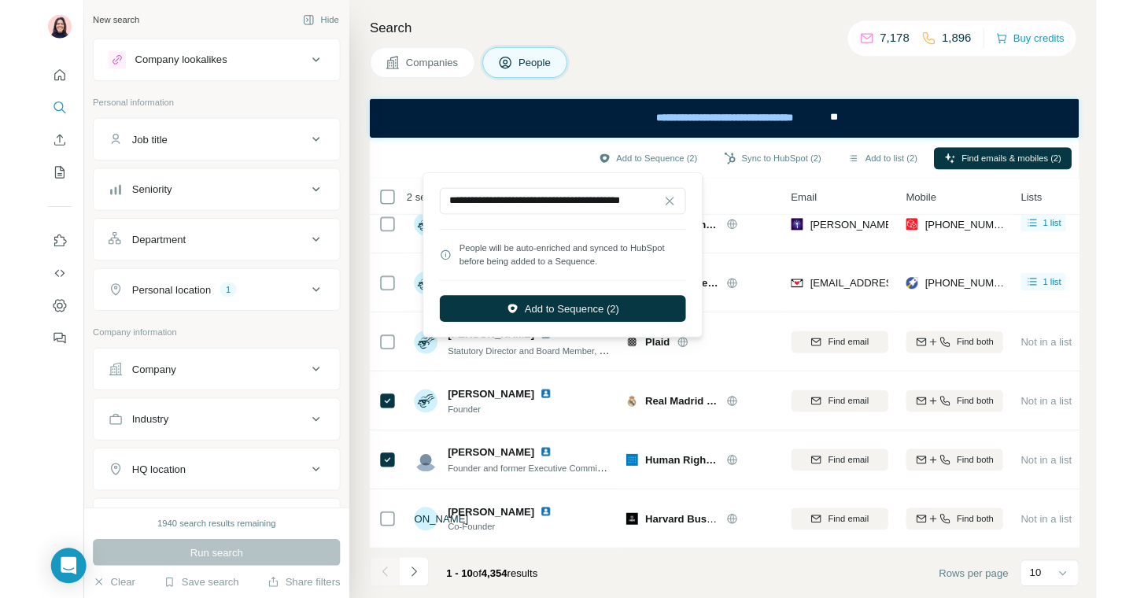
scroll to position [0, 0]
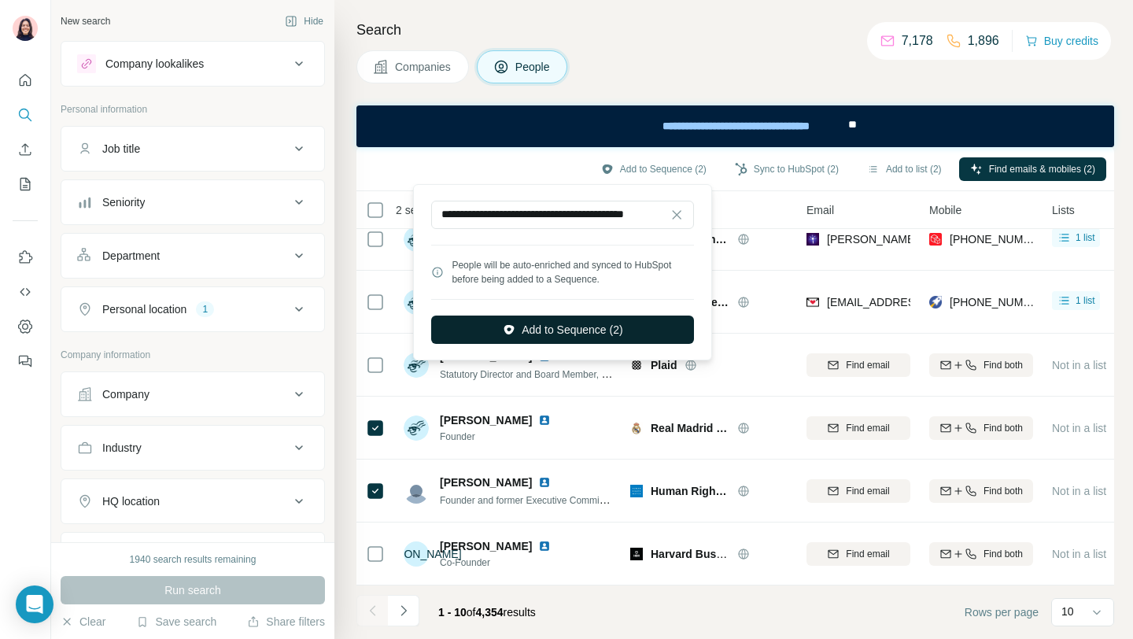
click at [577, 338] on button "Add to Sequence (2)" at bounding box center [562, 329] width 263 height 28
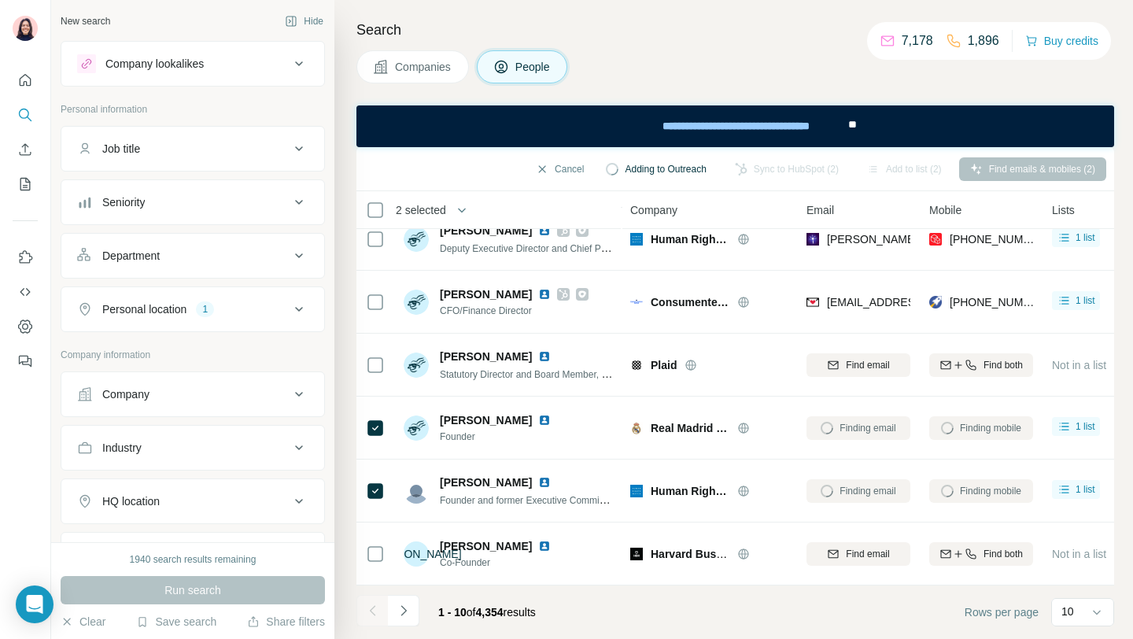
click at [438, 184] on div "Cancel Adding to Outreach Sync to HubSpot (2) Add to list (2) Find emails & mob…" at bounding box center [734, 169] width 757 height 44
click at [763, 76] on div "Companies People" at bounding box center [734, 66] width 757 height 33
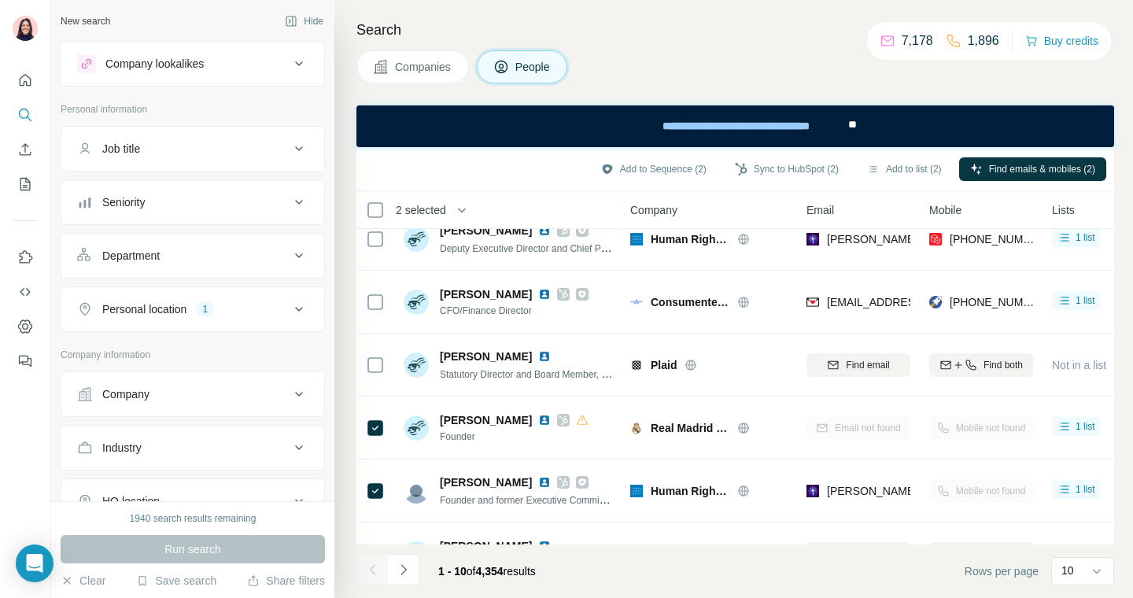
click at [641, 77] on div "Companies People" at bounding box center [734, 66] width 757 height 33
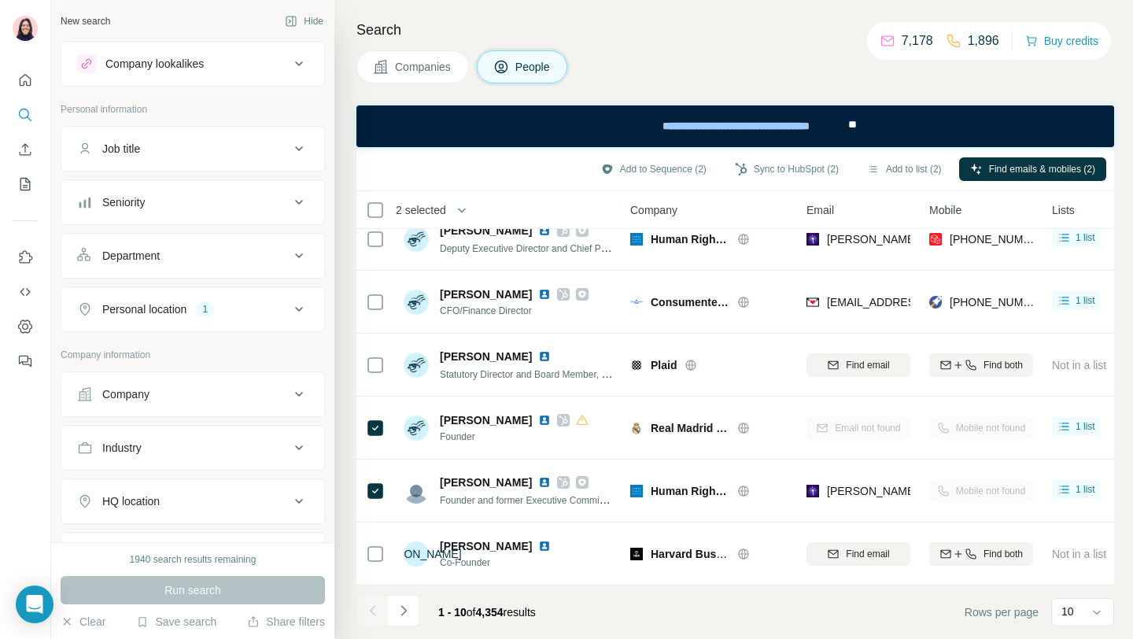
scroll to position [273, 0]
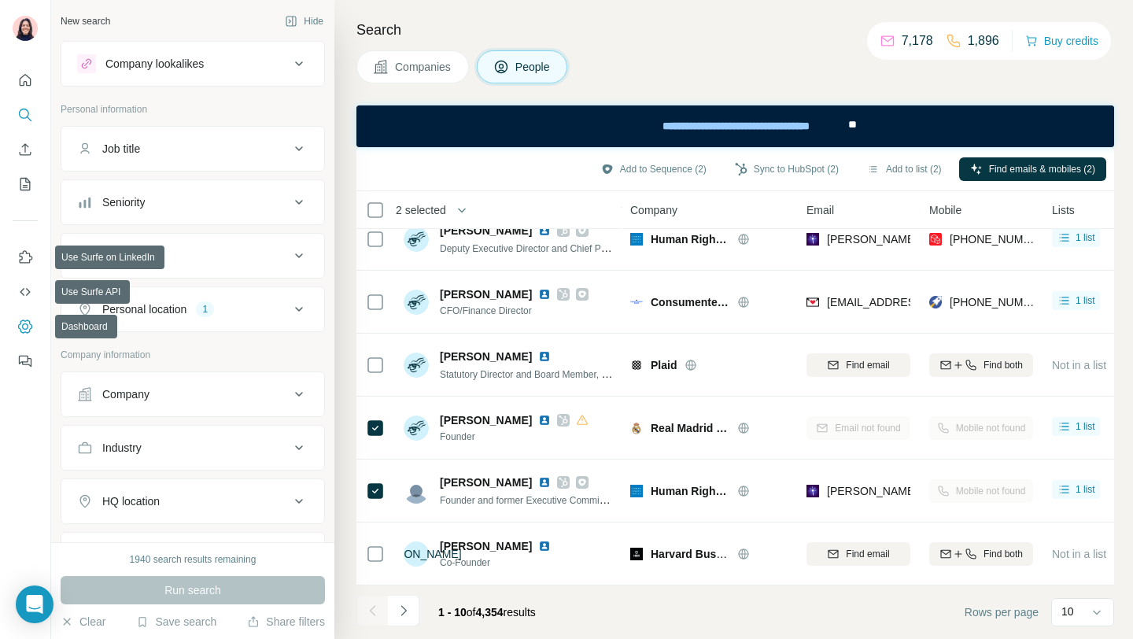
click at [20, 329] on icon "Dashboard" at bounding box center [25, 325] width 14 height 13
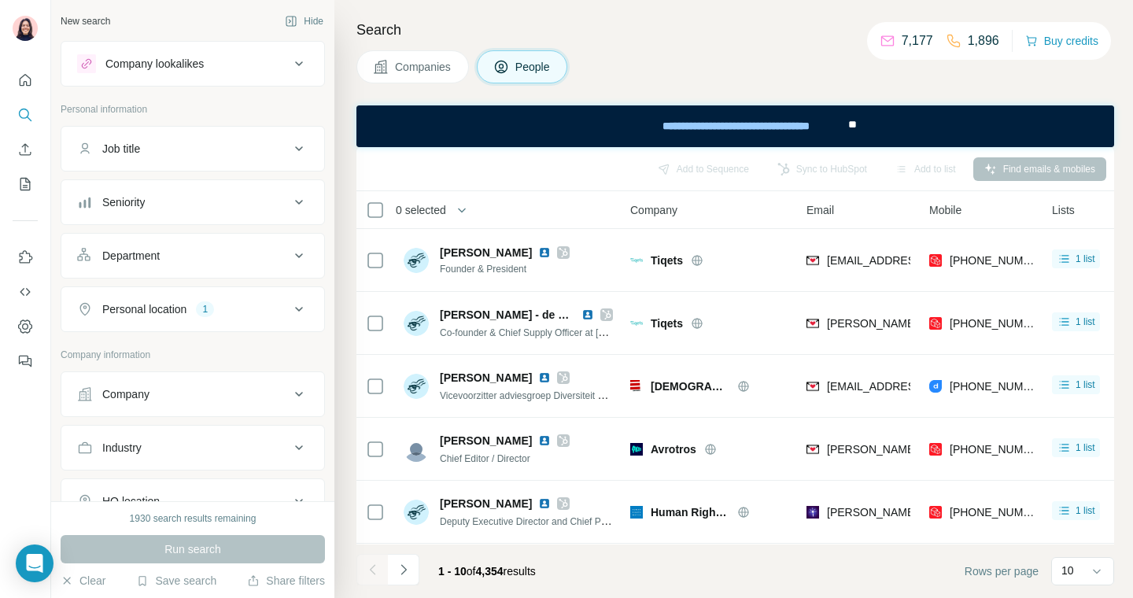
click at [783, 58] on div "Companies People" at bounding box center [734, 66] width 757 height 33
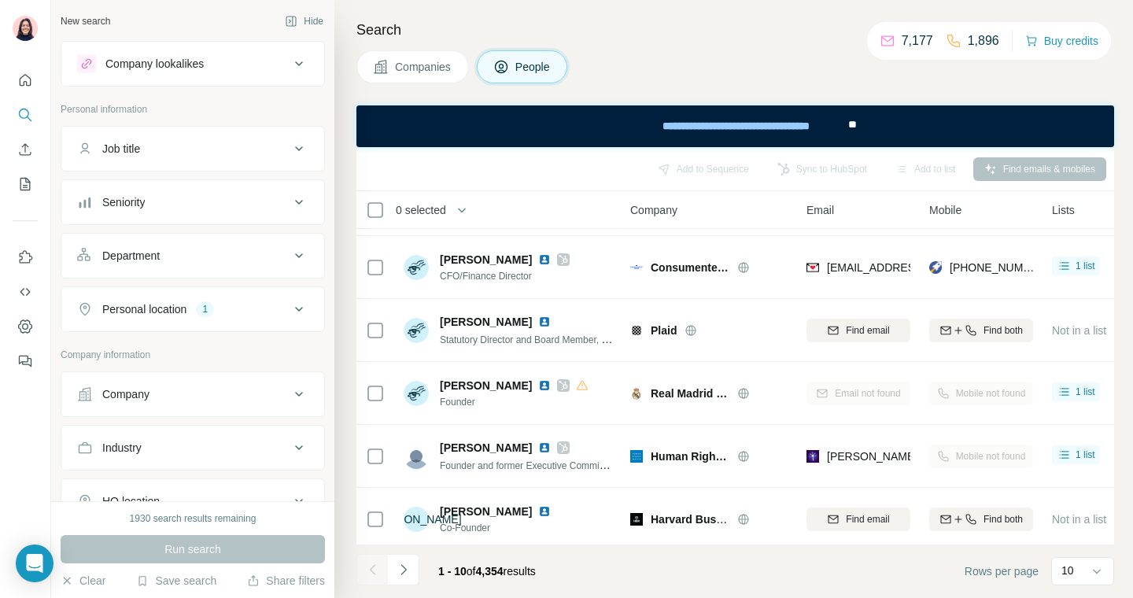
scroll to position [309, 0]
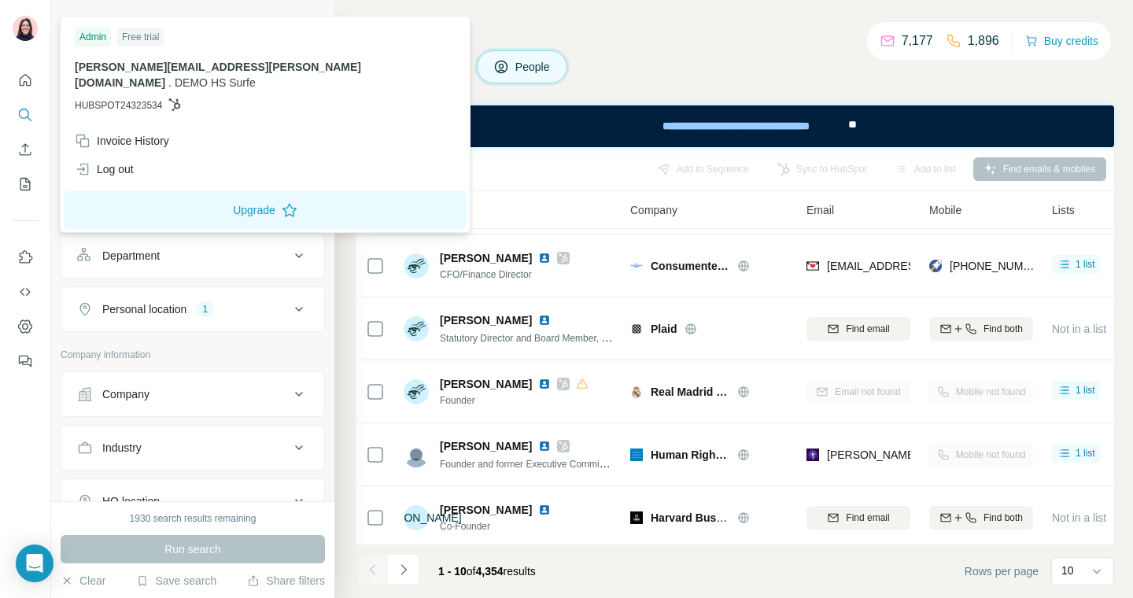
click at [98, 98] on span "HUBSPOT24323534" at bounding box center [118, 105] width 87 height 14
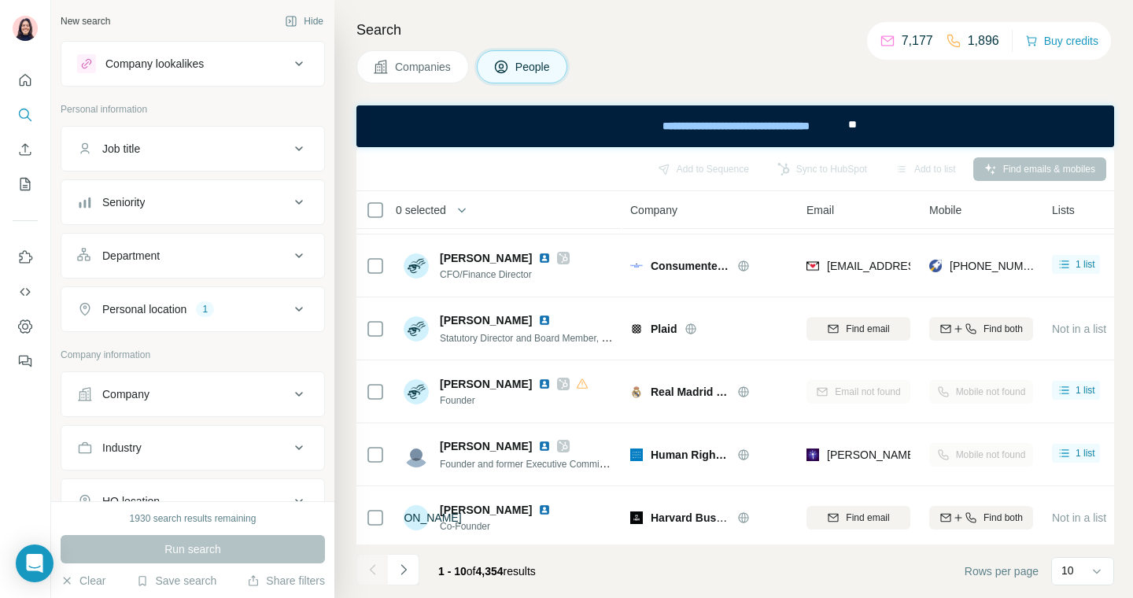
click at [289, 293] on button "Personal location 1" at bounding box center [192, 309] width 263 height 38
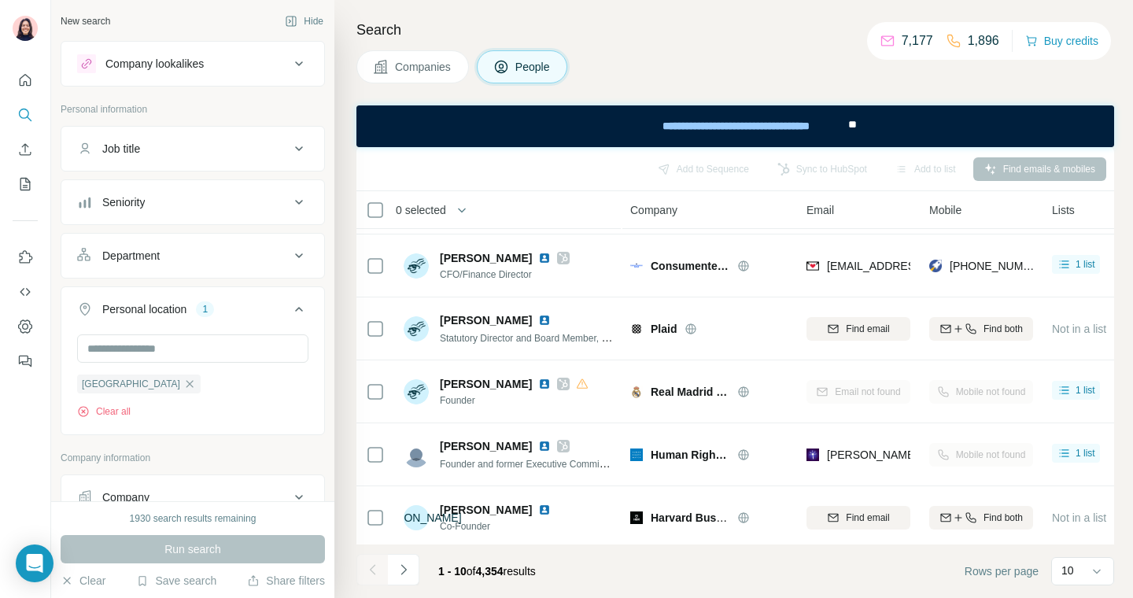
click at [289, 293] on button "Personal location 1" at bounding box center [192, 312] width 263 height 44
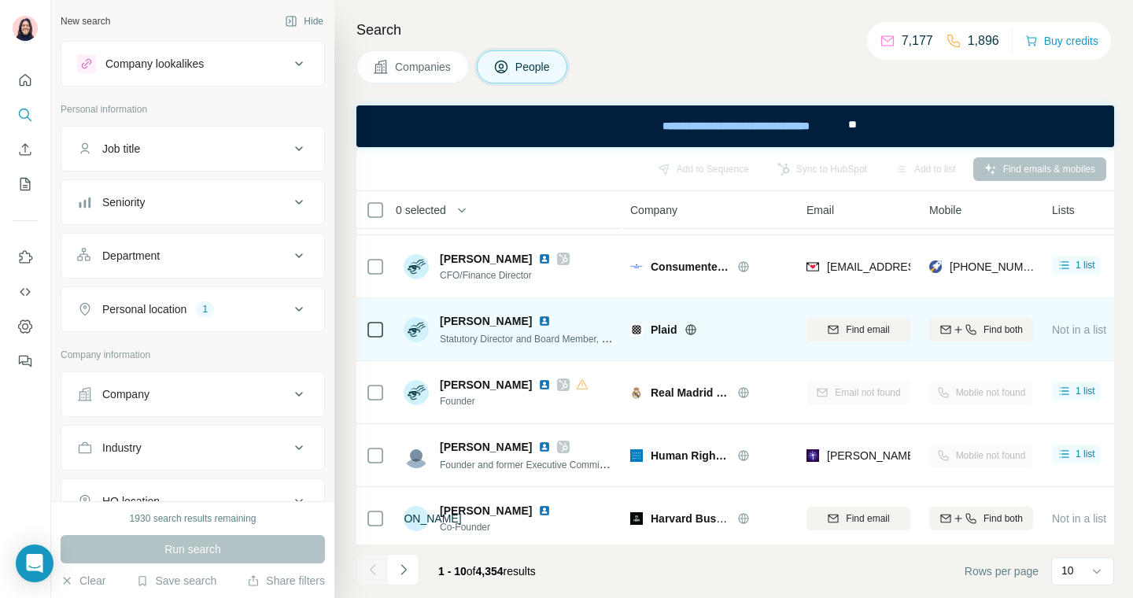
scroll to position [314, 0]
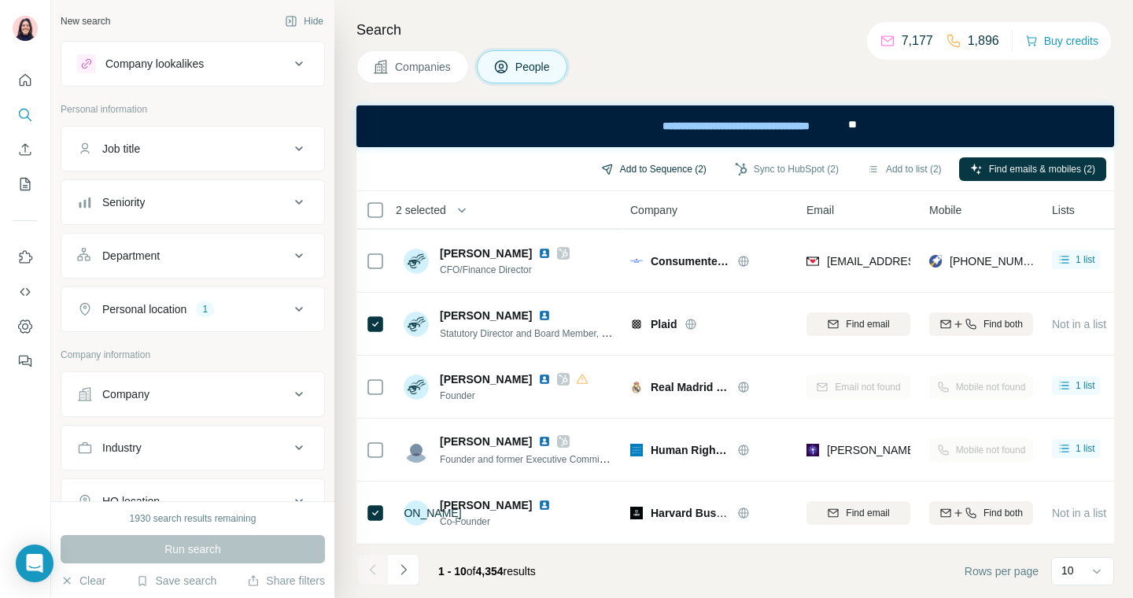
click at [606, 164] on button "Add to Sequence (2)" at bounding box center [653, 169] width 127 height 24
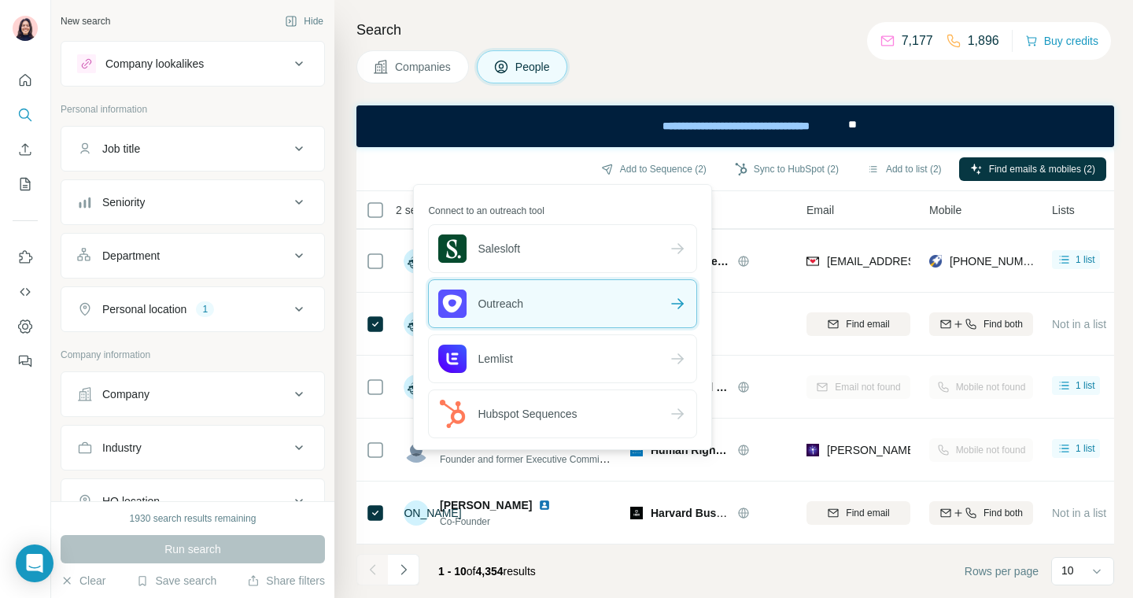
click at [580, 289] on div "Outreach" at bounding box center [562, 303] width 267 height 47
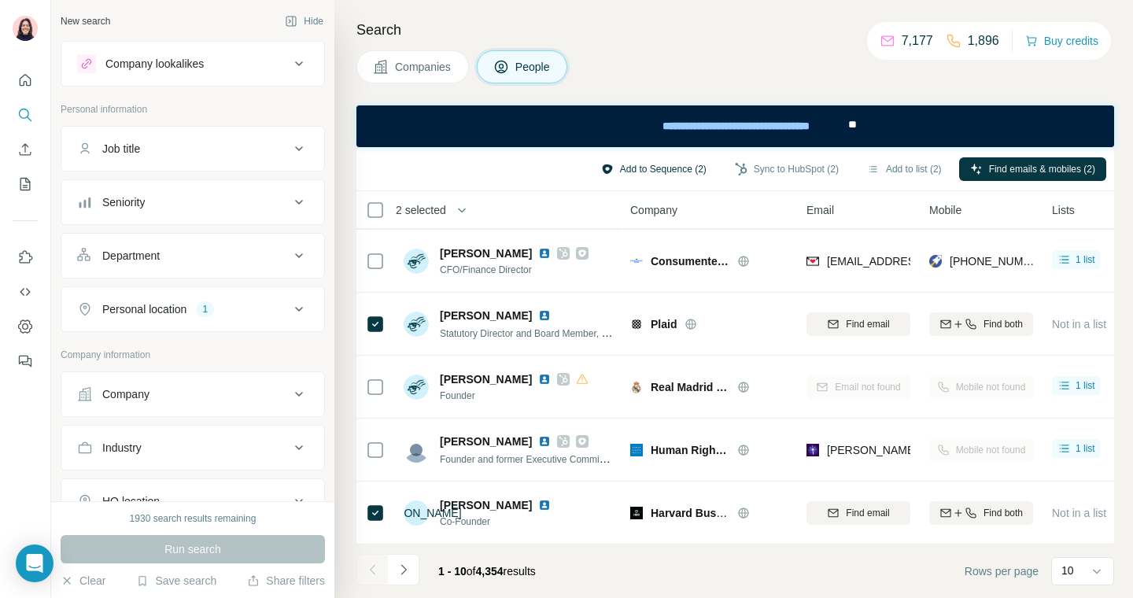
click at [624, 168] on button "Add to Sequence (2)" at bounding box center [653, 169] width 127 height 24
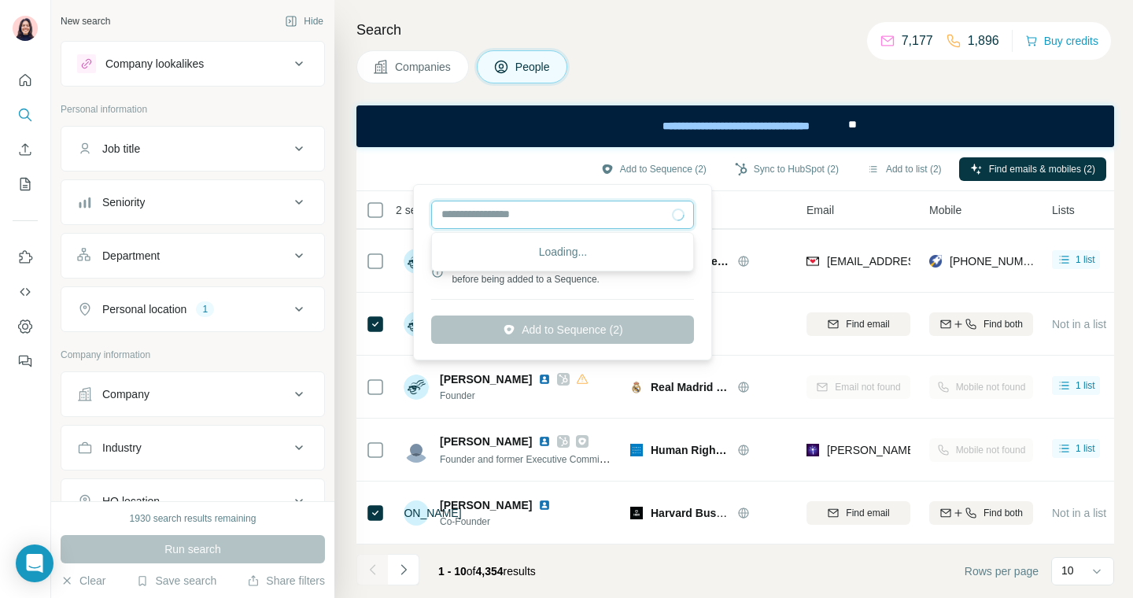
click at [533, 216] on input "text" at bounding box center [562, 215] width 263 height 28
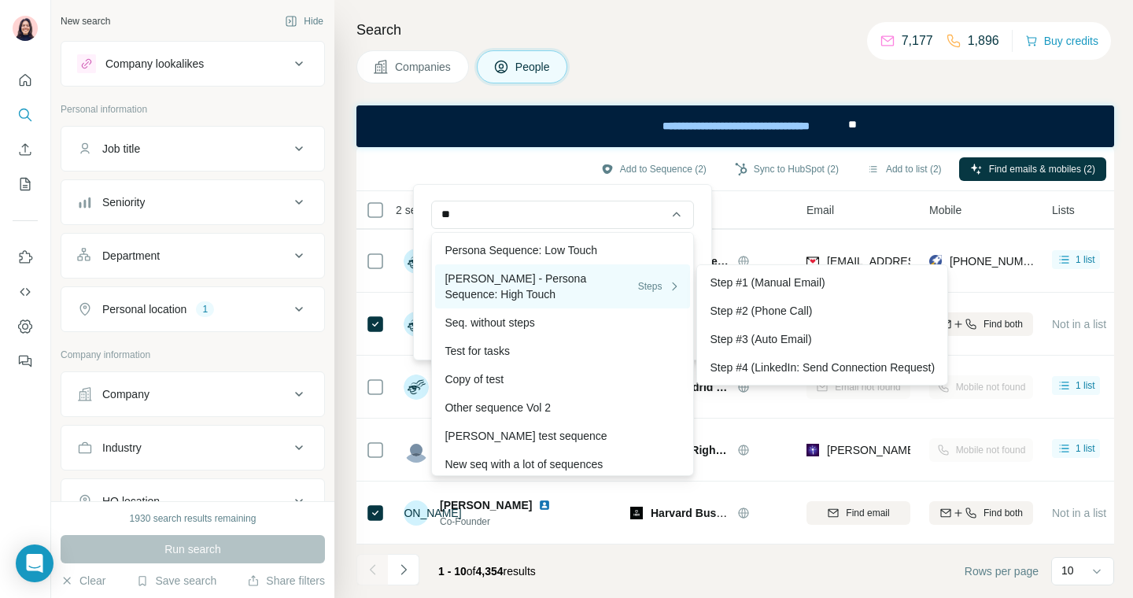
click at [584, 289] on div "Peter - Persona Sequence: High Touch Steps" at bounding box center [562, 286] width 236 height 31
type input "**********"
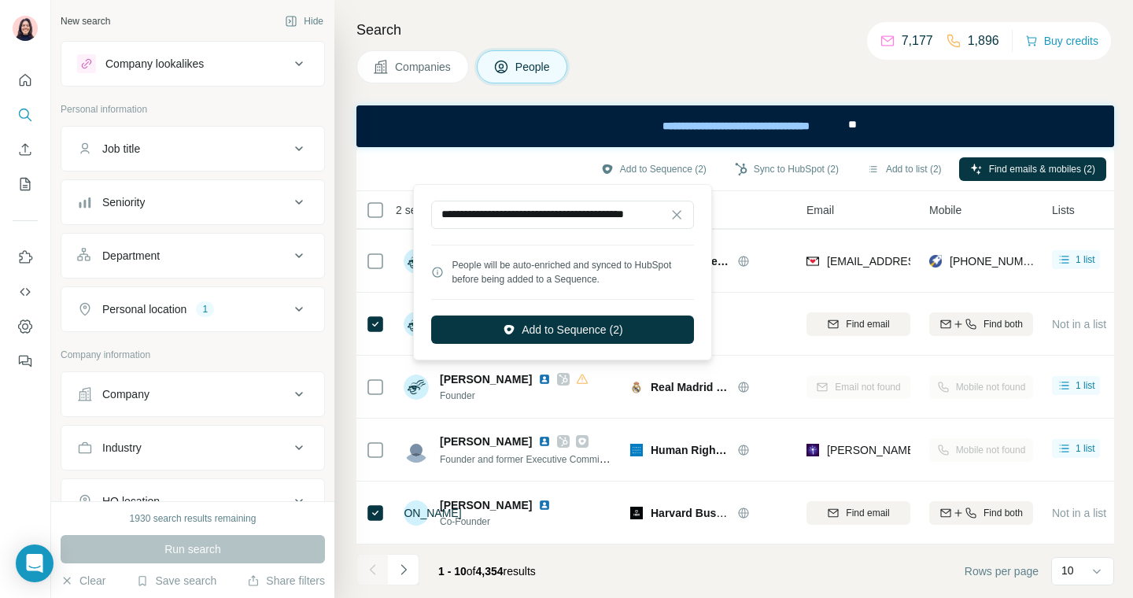
scroll to position [0, 0]
click at [596, 325] on button "Add to Sequence (2)" at bounding box center [562, 329] width 263 height 28
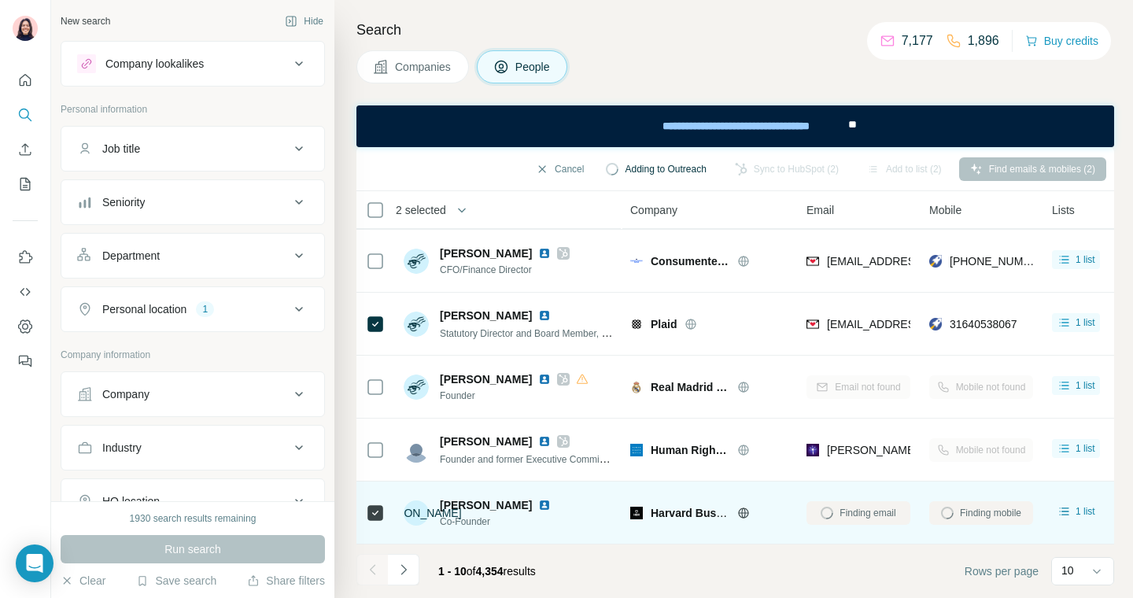
click at [538, 506] on img at bounding box center [544, 505] width 13 height 13
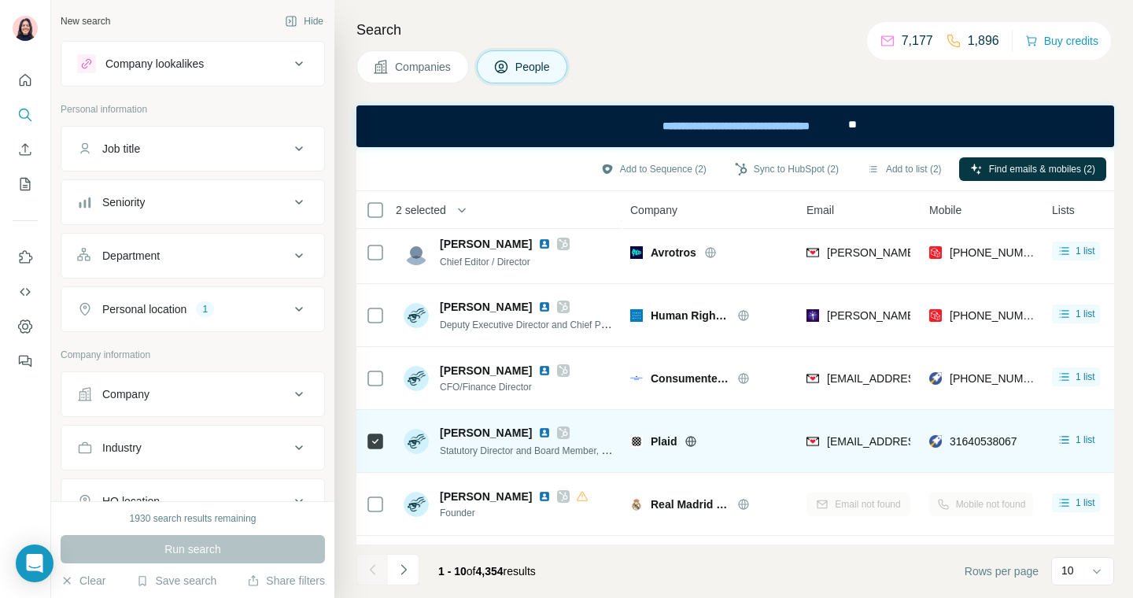
scroll to position [314, 0]
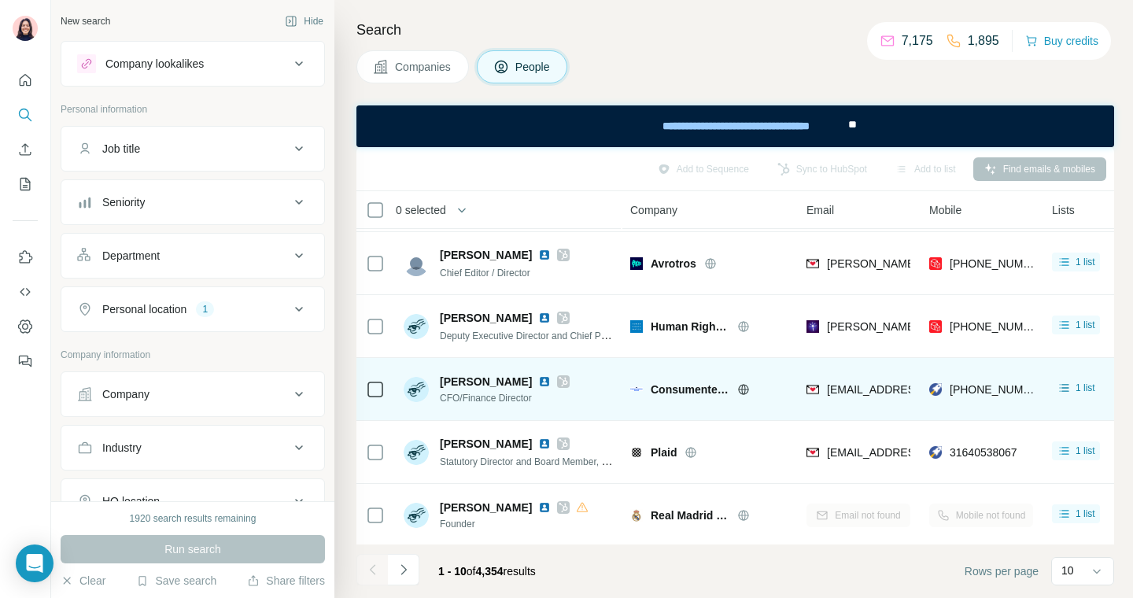
scroll to position [314, 0]
